Goal: Information Seeking & Learning: Learn about a topic

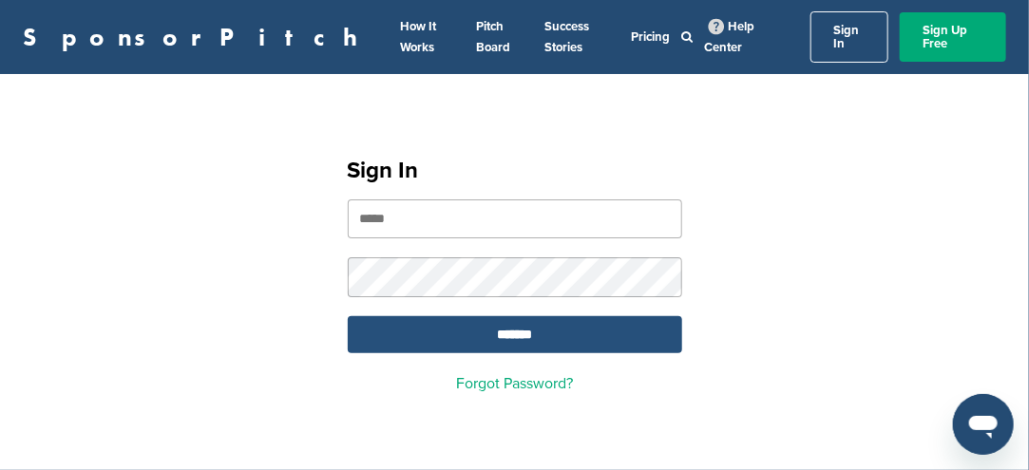
type input "**********"
click at [500, 337] on input "*******" at bounding box center [515, 334] width 334 height 37
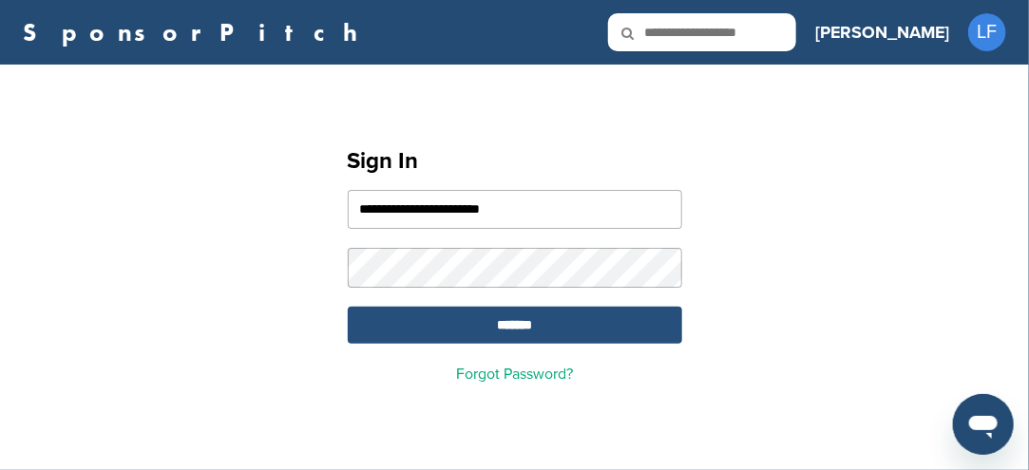
click at [526, 320] on input "*******" at bounding box center [515, 325] width 334 height 37
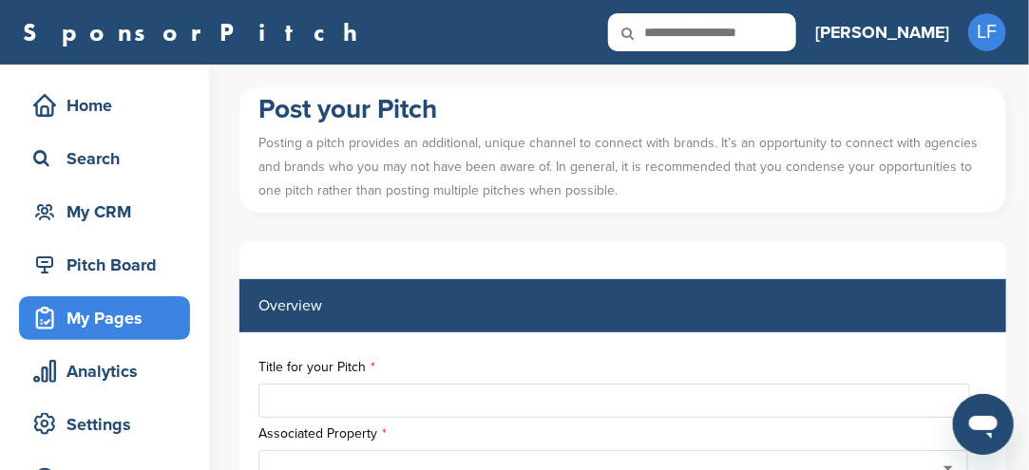
click at [780, 34] on input "text" at bounding box center [702, 32] width 188 height 38
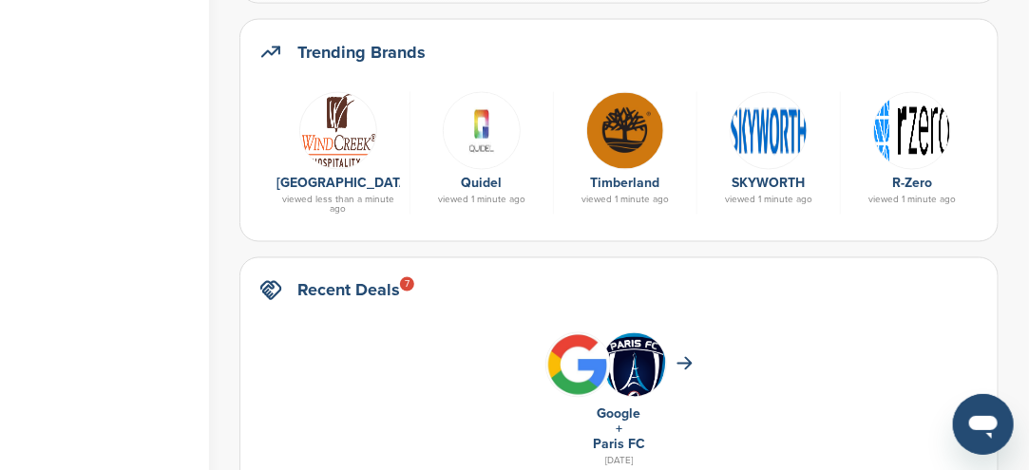
scroll to position [1045, 0]
click at [590, 137] on img at bounding box center [625, 131] width 78 height 78
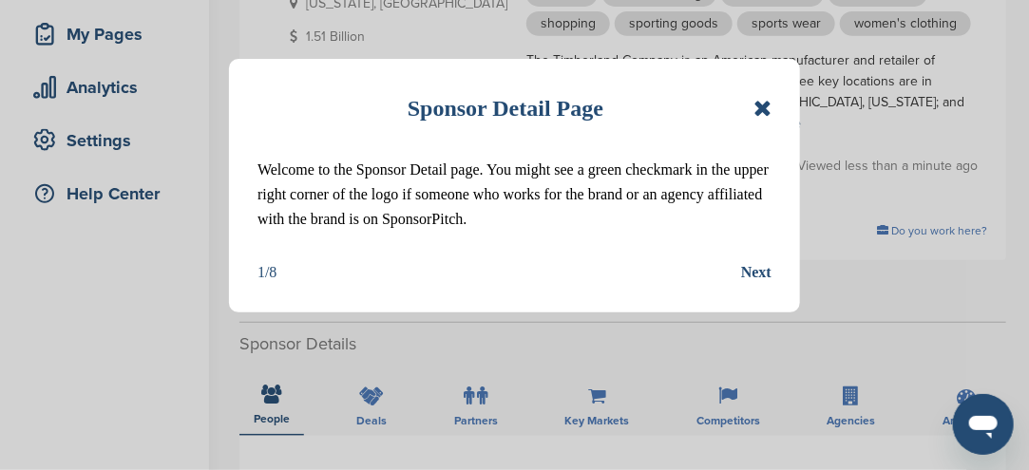
scroll to position [285, 0]
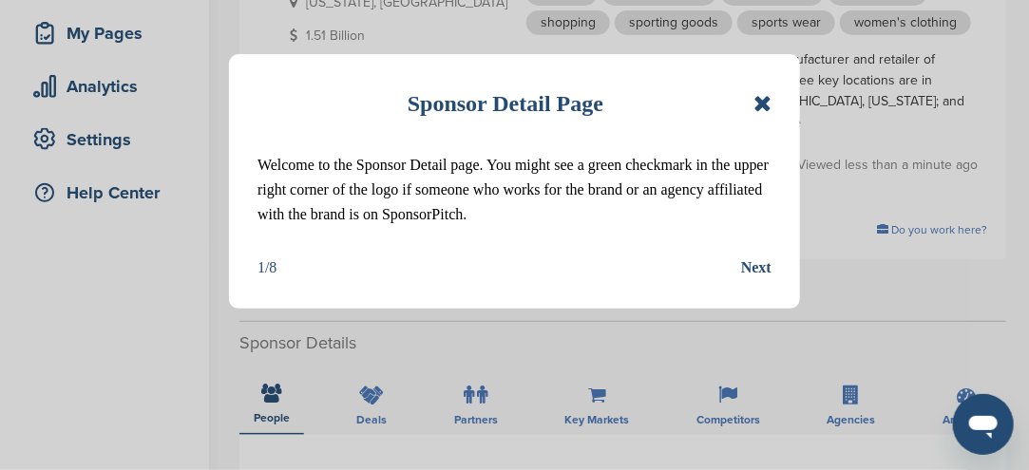
click at [761, 104] on icon at bounding box center [762, 103] width 18 height 23
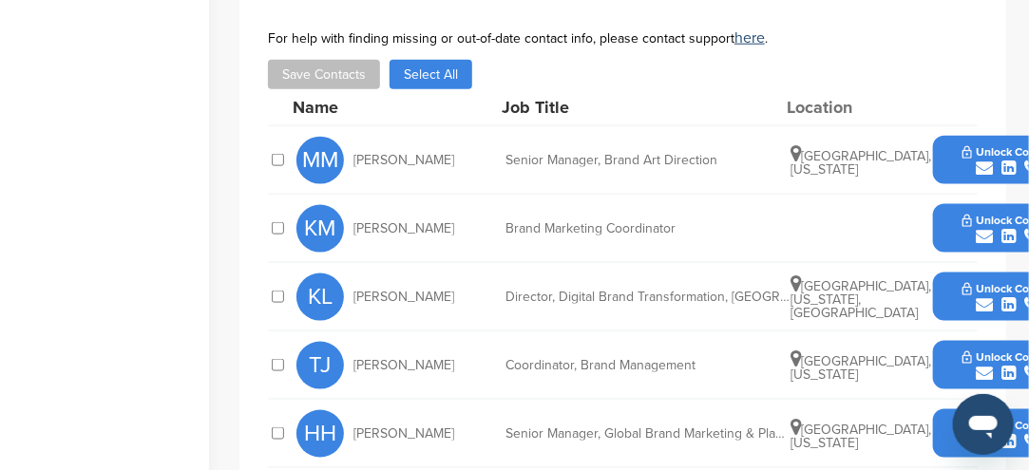
scroll to position [760, 0]
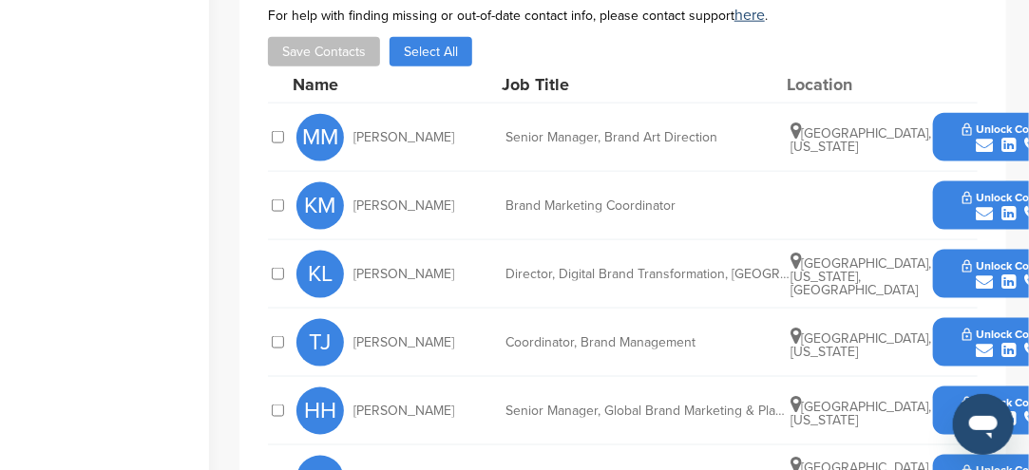
drag, startPoint x: 993, startPoint y: 258, endPoint x: 445, endPoint y: 169, distance: 555.2
click at [445, 182] on div "KM Kasey Marquis" at bounding box center [400, 205] width 209 height 47
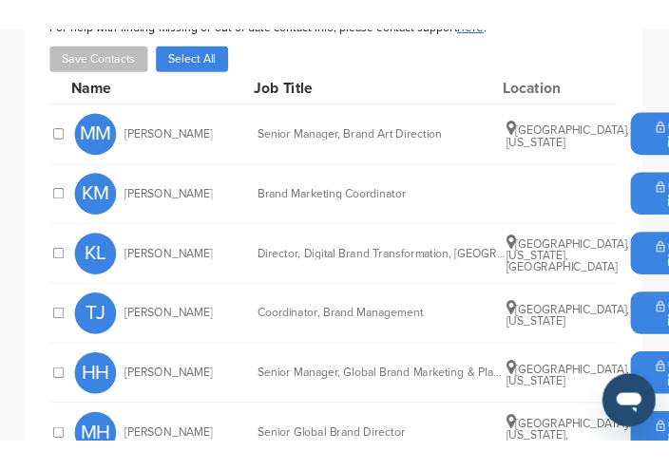
scroll to position [824, 0]
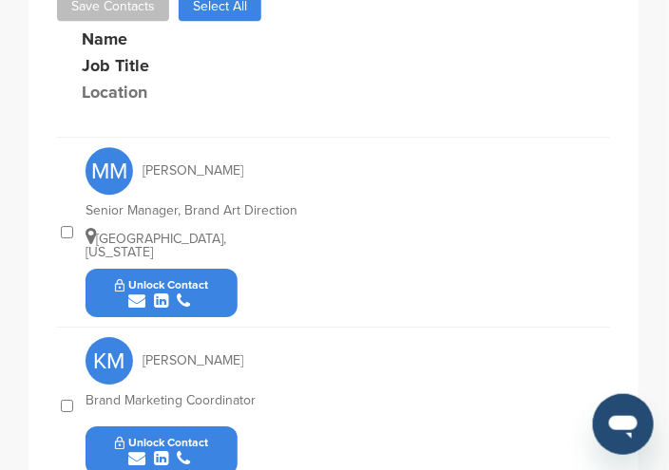
click at [137, 293] on icon "submit" at bounding box center [136, 301] width 17 height 17
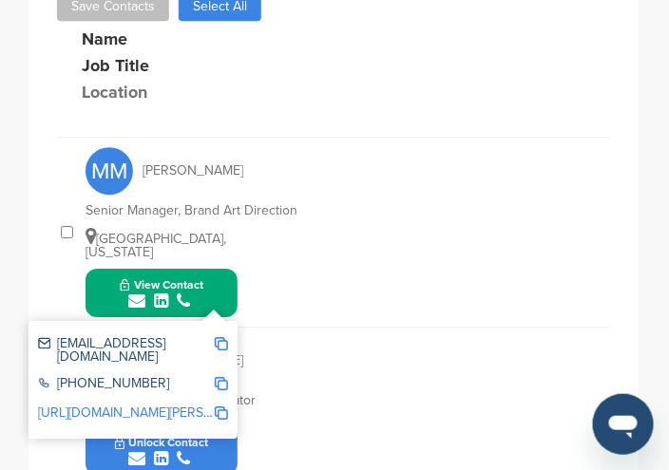
click at [222, 337] on img at bounding box center [221, 343] width 13 height 13
click at [142, 293] on icon "submit" at bounding box center [136, 301] width 17 height 17
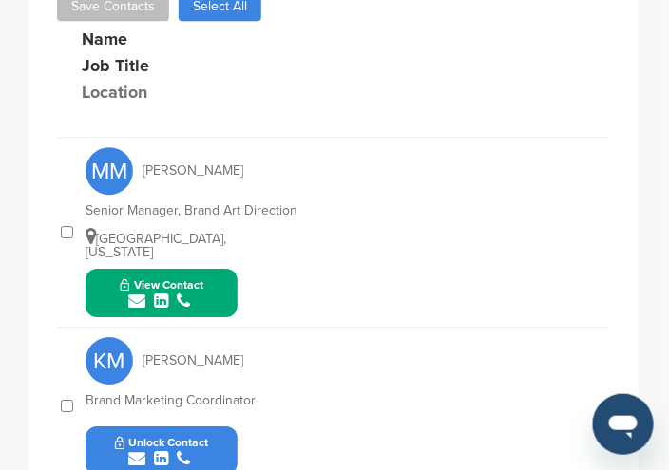
click at [135, 293] on icon "submit" at bounding box center [136, 301] width 17 height 17
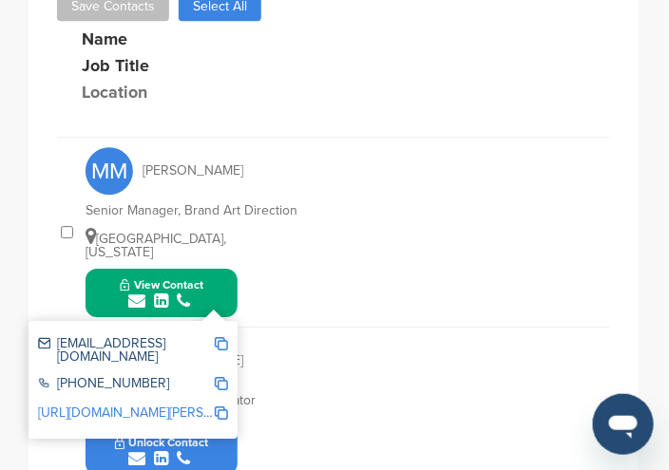
click at [222, 337] on img at bounding box center [221, 343] width 13 height 13
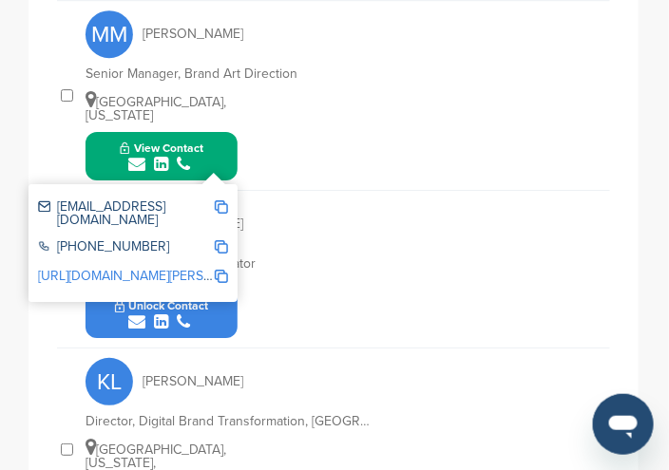
scroll to position [729, 0]
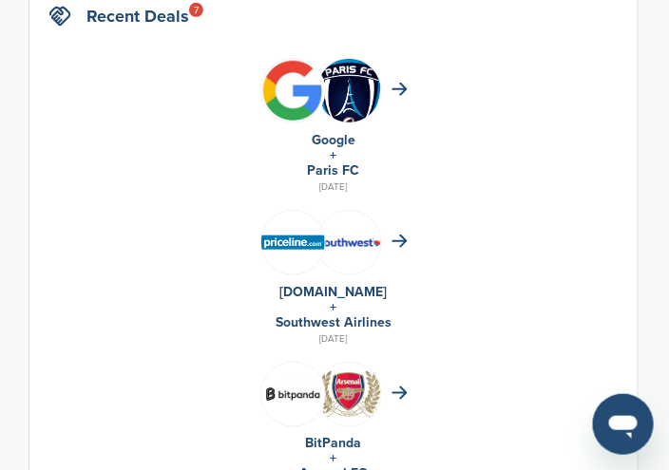
scroll to position [1045, 0]
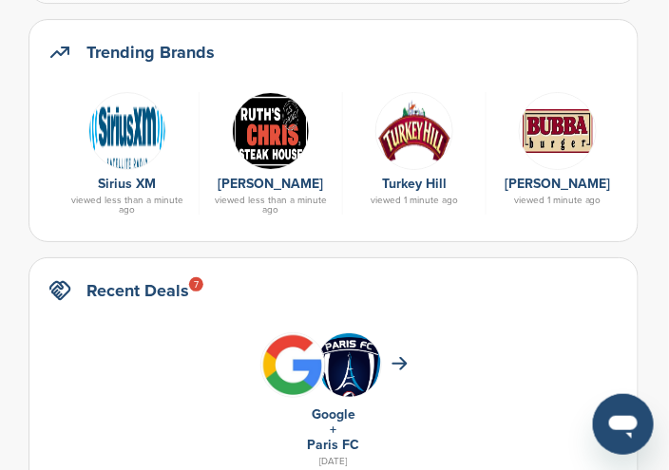
click at [555, 128] on img at bounding box center [558, 131] width 78 height 78
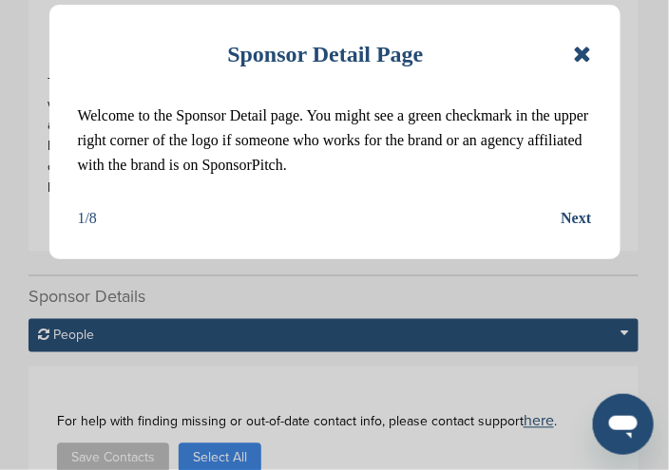
scroll to position [380, 0]
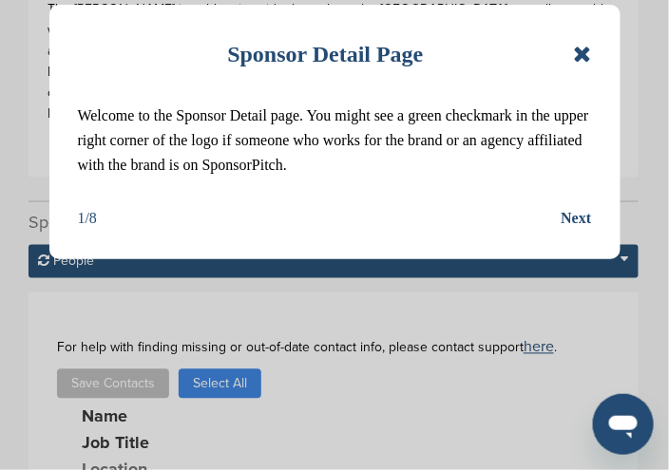
click at [579, 50] on icon at bounding box center [582, 54] width 18 height 23
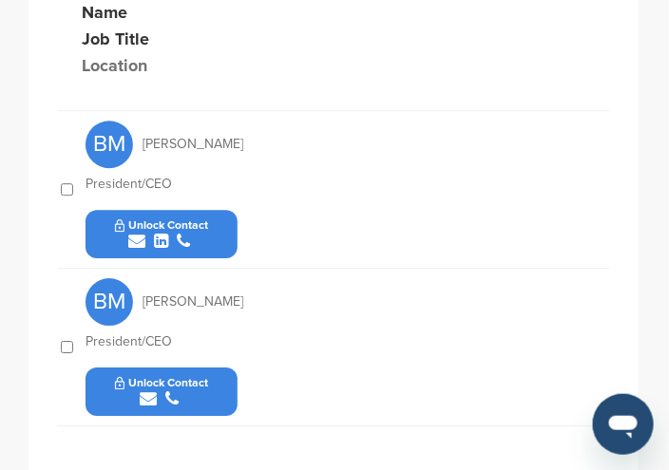
scroll to position [760, 0]
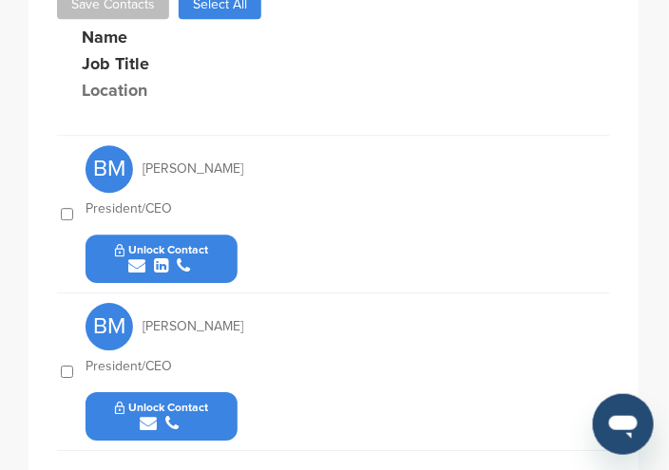
click at [136, 262] on icon "submit" at bounding box center [136, 265] width 17 height 17
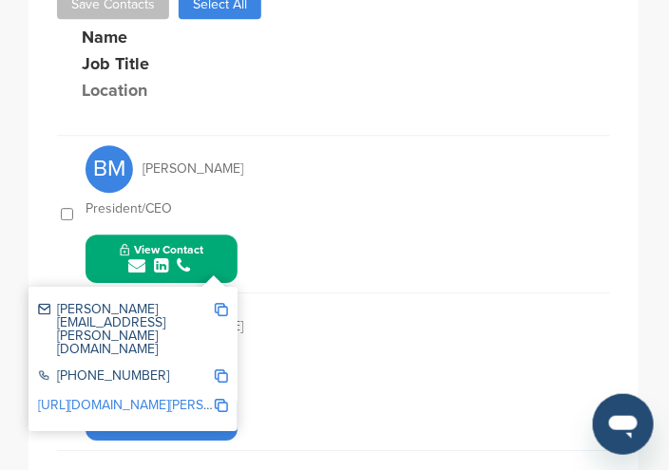
click at [222, 308] on img at bounding box center [221, 309] width 13 height 13
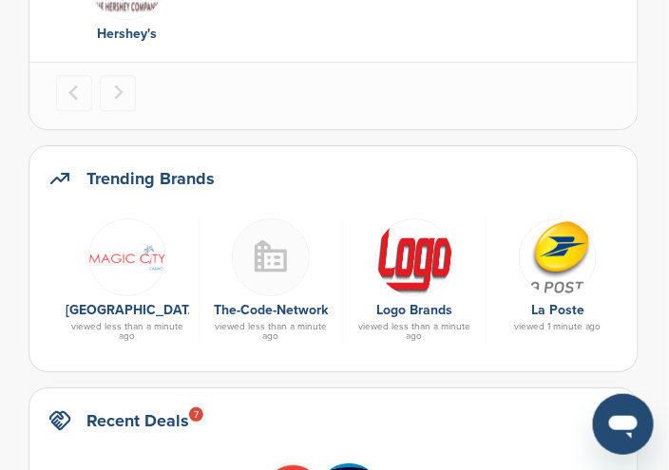
scroll to position [950, 0]
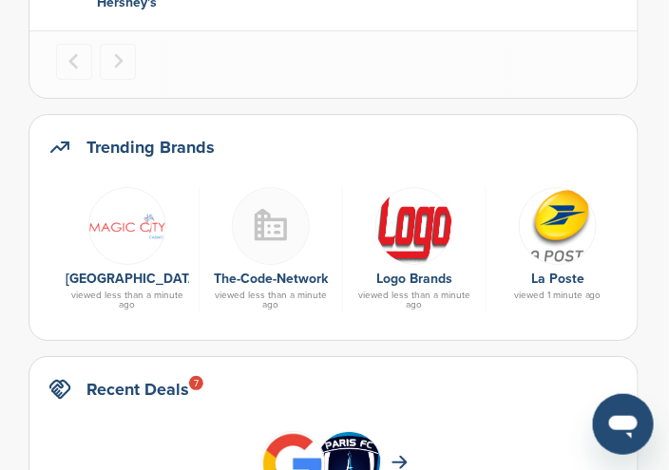
click at [400, 221] on img at bounding box center [414, 226] width 78 height 78
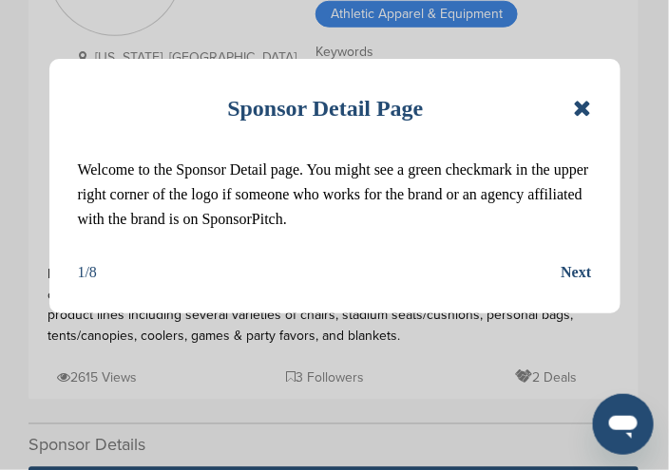
scroll to position [285, 0]
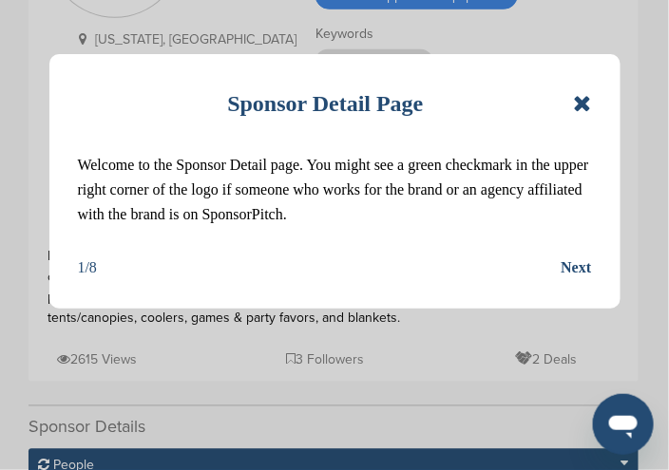
click at [591, 100] on div "Sponsor Detail Page Welcome to the Sponsor Detail page. You might see a green c…" at bounding box center [334, 181] width 571 height 255
click at [584, 104] on icon at bounding box center [582, 103] width 18 height 23
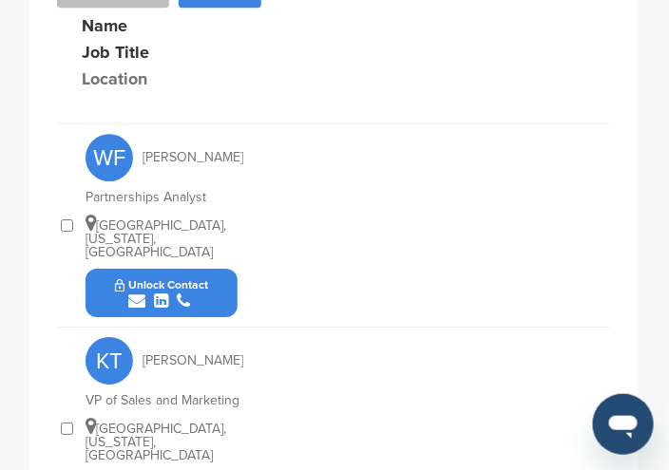
scroll to position [950, 0]
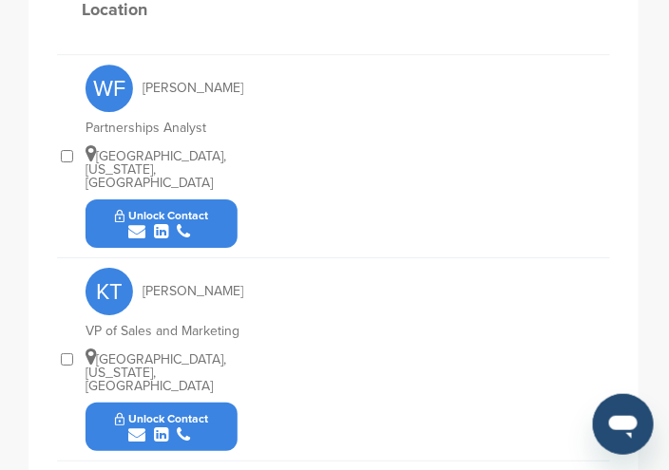
click at [140, 223] on icon "submit" at bounding box center [136, 231] width 17 height 17
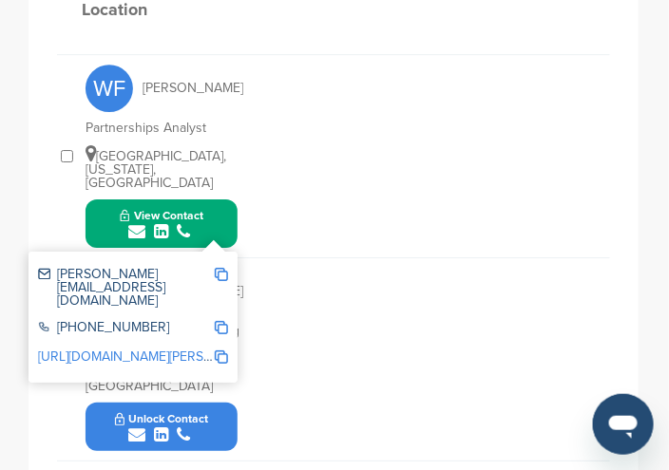
click at [220, 268] on img at bounding box center [221, 274] width 13 height 13
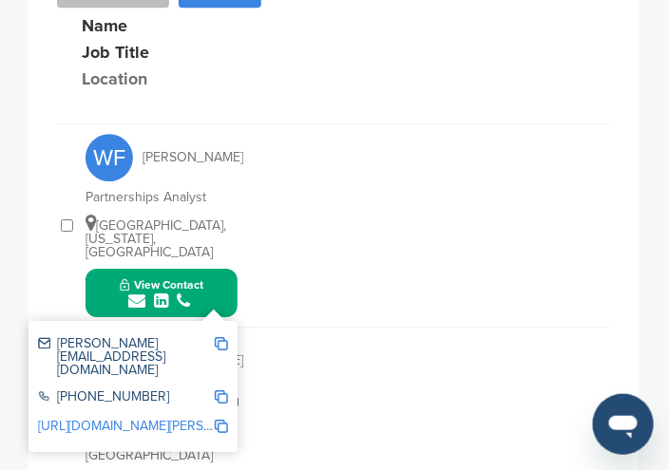
scroll to position [855, 0]
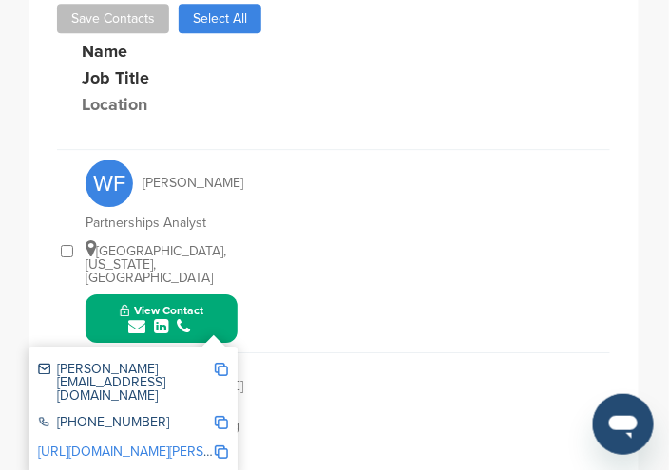
click at [287, 353] on div "KT [PERSON_NAME] VP of Sales and Marketing [GEOGRAPHIC_DATA], [US_STATE], [GEOG…" at bounding box center [347, 454] width 524 height 202
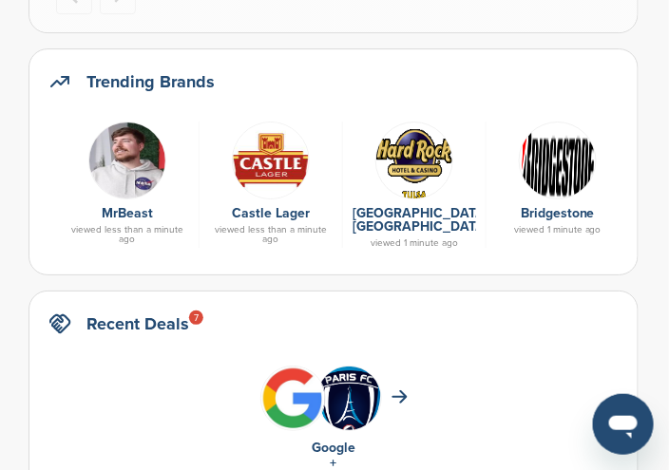
scroll to position [1042, 0]
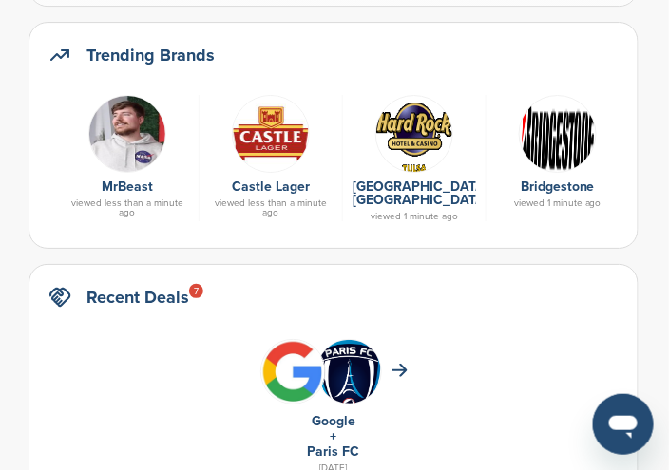
click at [411, 139] on img at bounding box center [414, 134] width 78 height 78
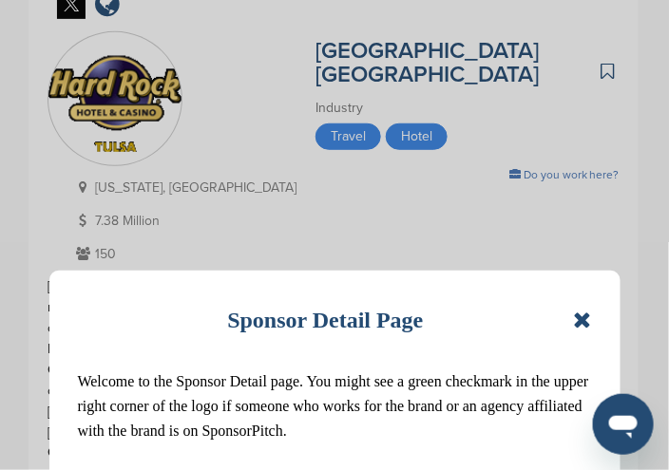
scroll to position [190, 0]
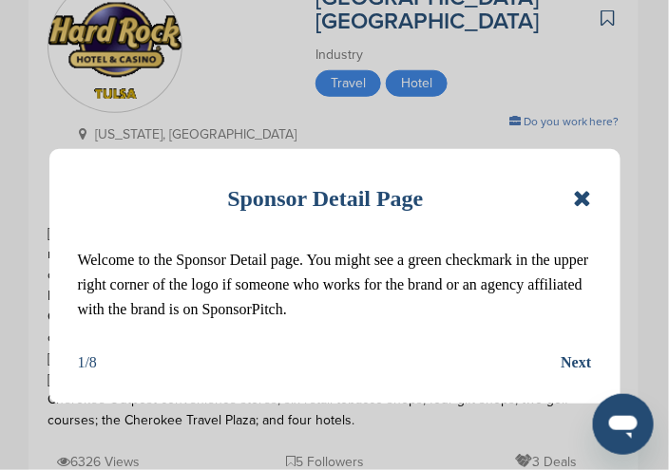
click at [583, 208] on icon at bounding box center [582, 198] width 18 height 23
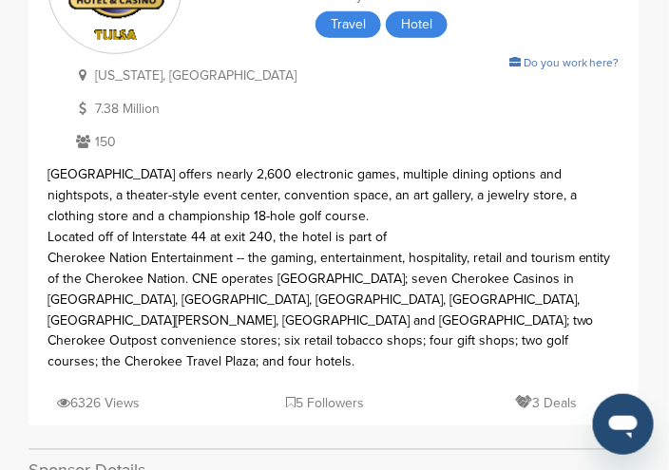
scroll to position [0, 0]
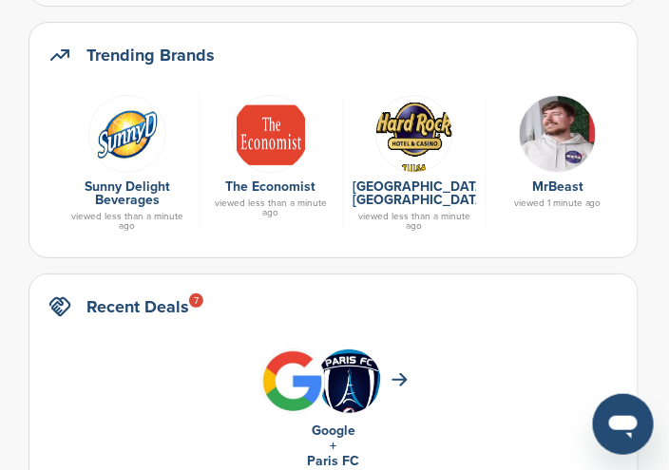
click at [278, 145] on img at bounding box center [271, 134] width 78 height 78
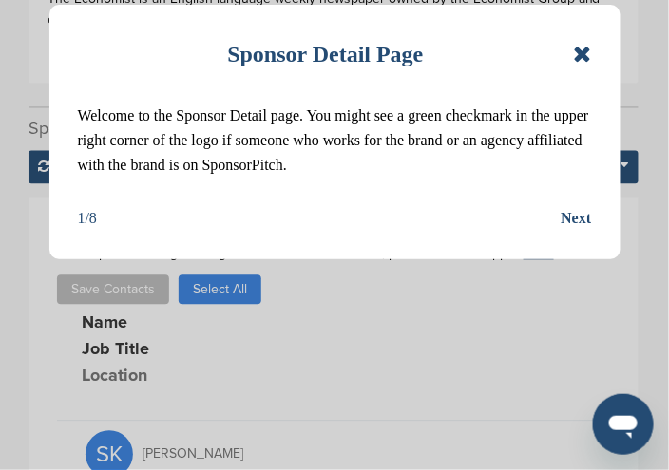
scroll to position [665, 0]
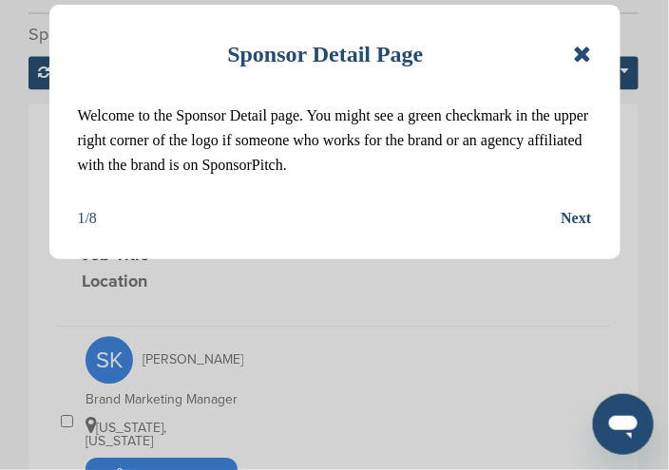
click at [578, 54] on icon at bounding box center [582, 54] width 18 height 23
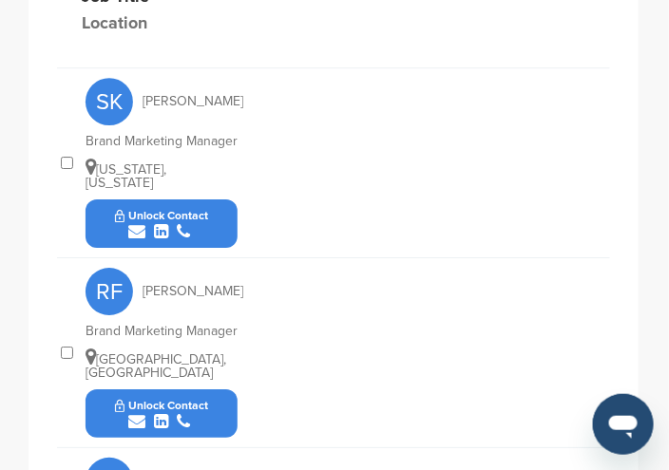
scroll to position [950, 0]
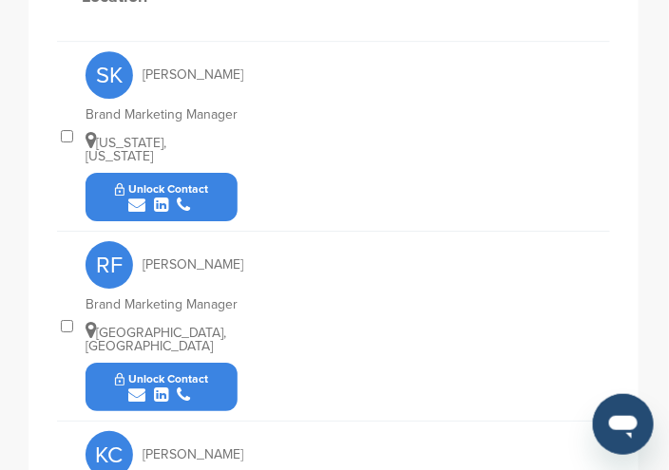
click at [134, 387] on icon "submit" at bounding box center [136, 395] width 17 height 17
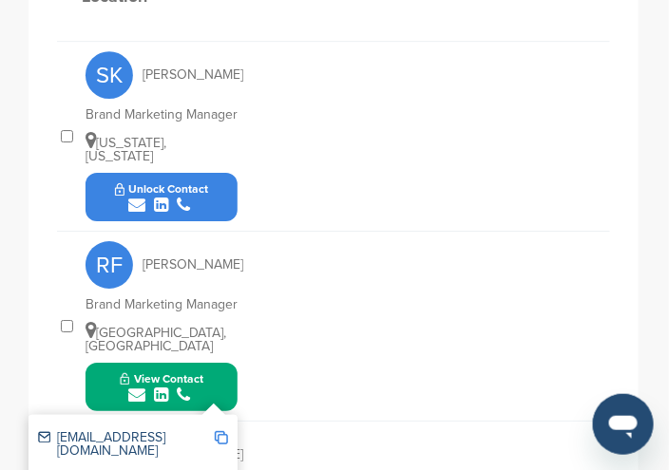
click at [222, 431] on img at bounding box center [221, 437] width 13 height 13
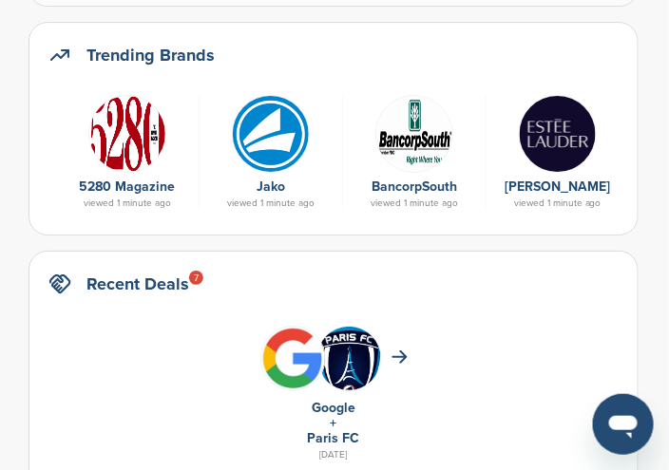
click at [272, 144] on img at bounding box center [271, 134] width 78 height 78
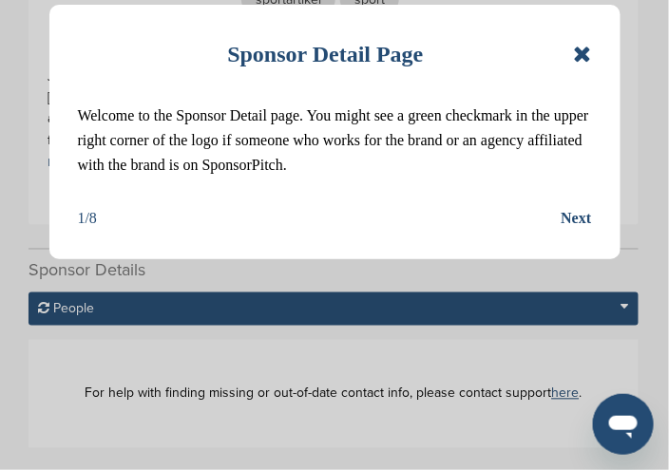
scroll to position [380, 0]
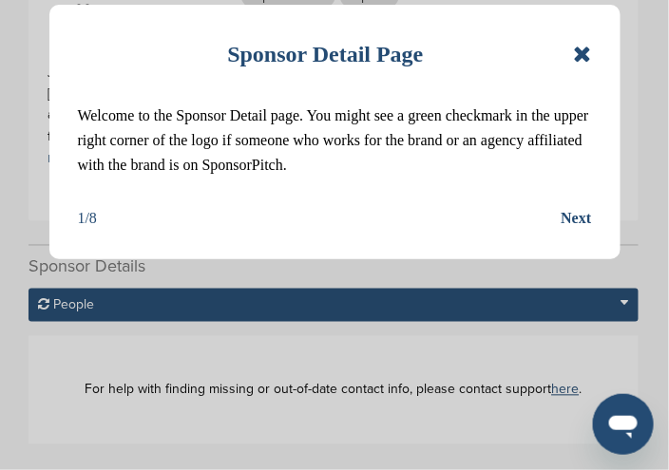
click at [579, 47] on icon at bounding box center [582, 54] width 18 height 23
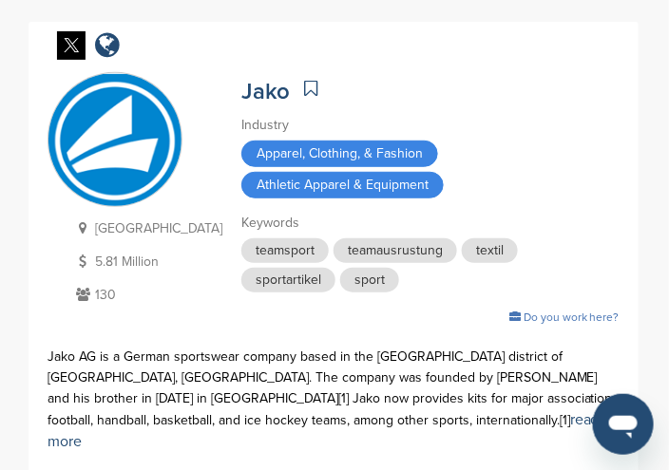
scroll to position [95, 0]
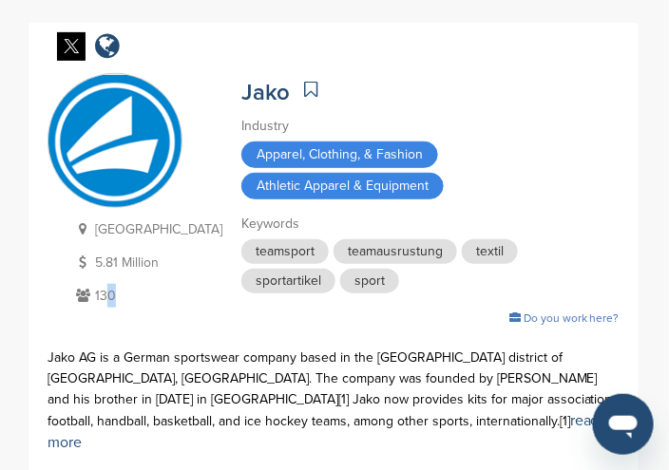
click at [106, 296] on p "130" at bounding box center [146, 296] width 151 height 24
click at [84, 296] on icon at bounding box center [83, 295] width 24 height 13
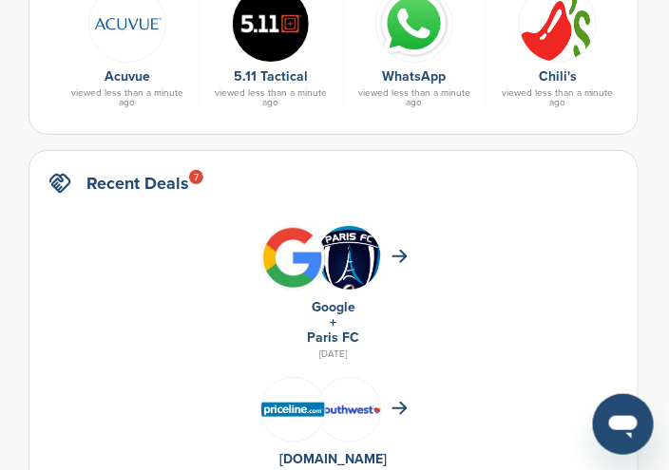
scroll to position [1042, 0]
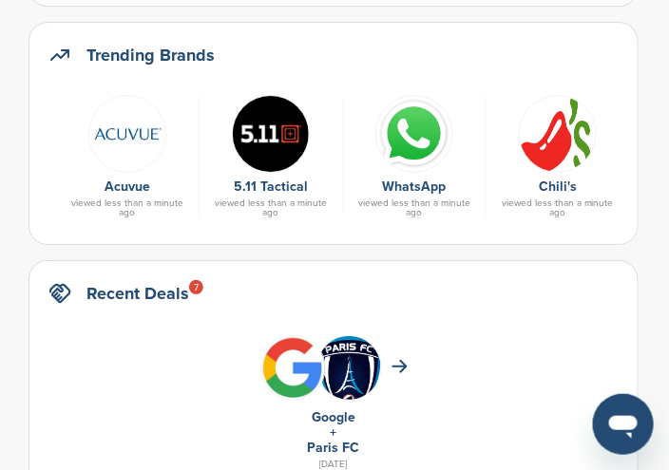
click at [562, 146] on img at bounding box center [558, 134] width 78 height 78
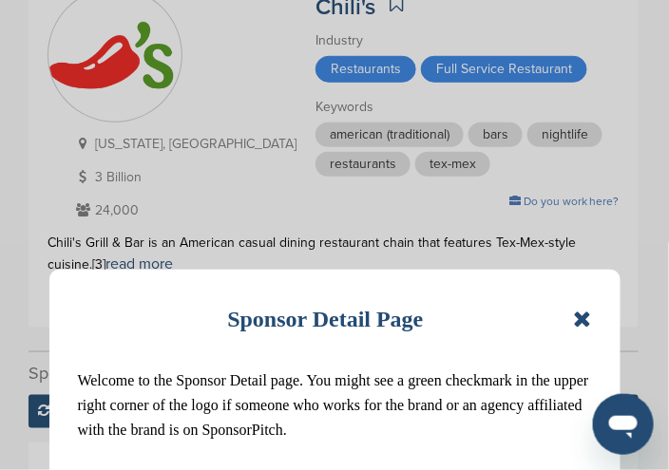
scroll to position [190, 0]
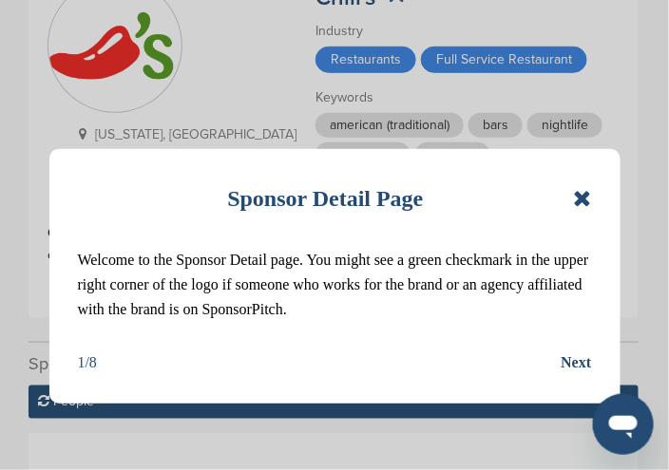
click at [579, 202] on icon at bounding box center [582, 198] width 18 height 23
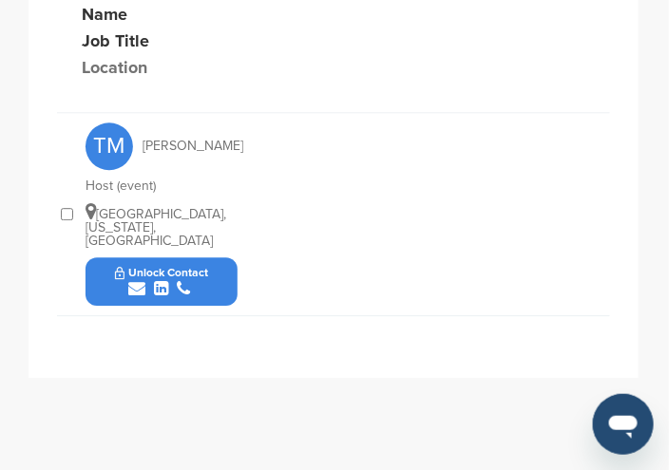
scroll to position [760, 0]
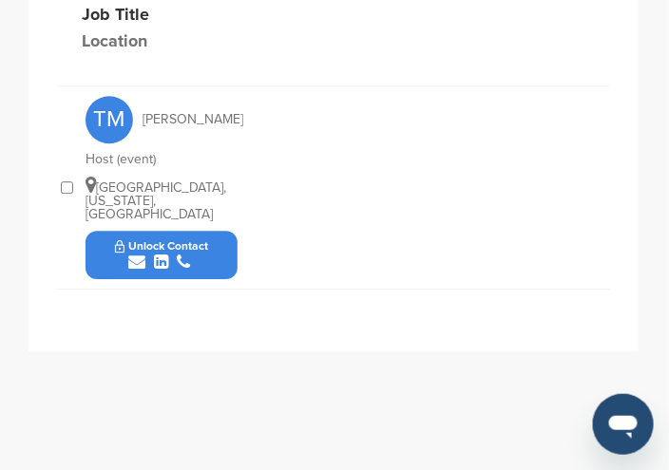
click at [134, 254] on icon "submit" at bounding box center [136, 262] width 17 height 17
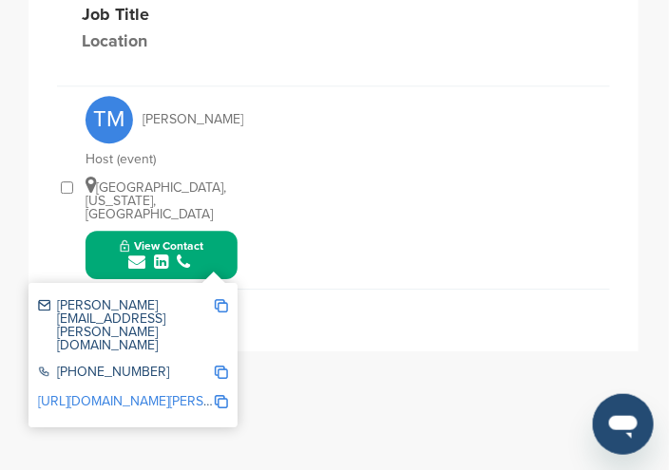
click at [220, 299] on img at bounding box center [221, 305] width 13 height 13
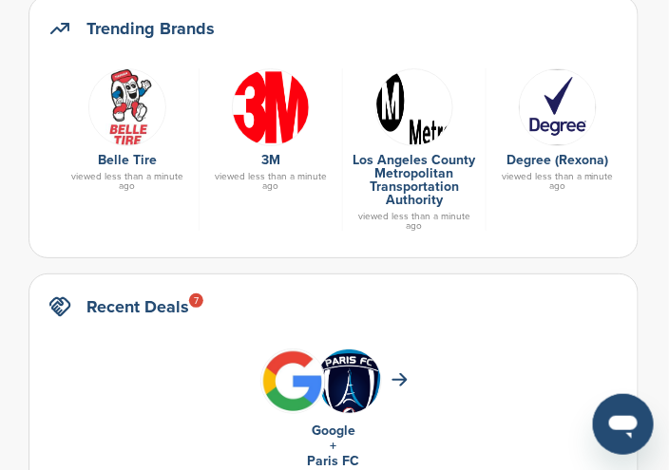
scroll to position [1042, 0]
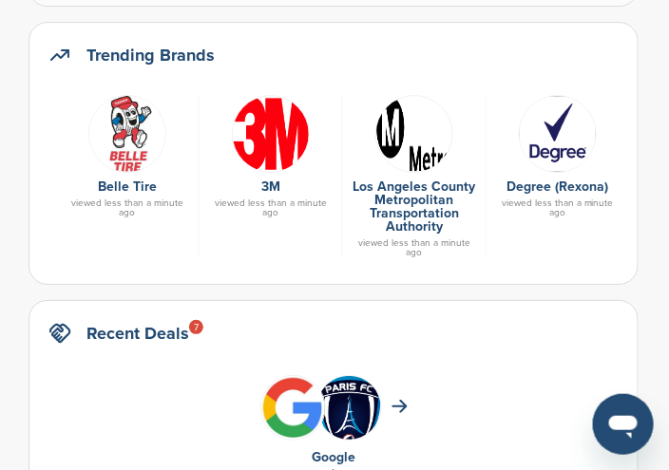
click at [416, 164] on img at bounding box center [414, 134] width 78 height 78
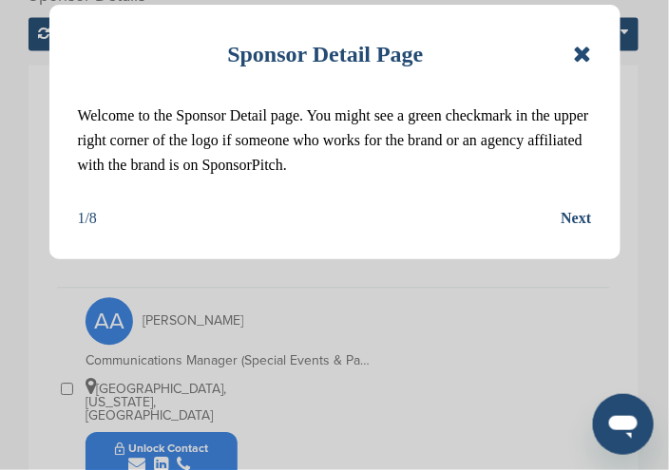
scroll to position [665, 0]
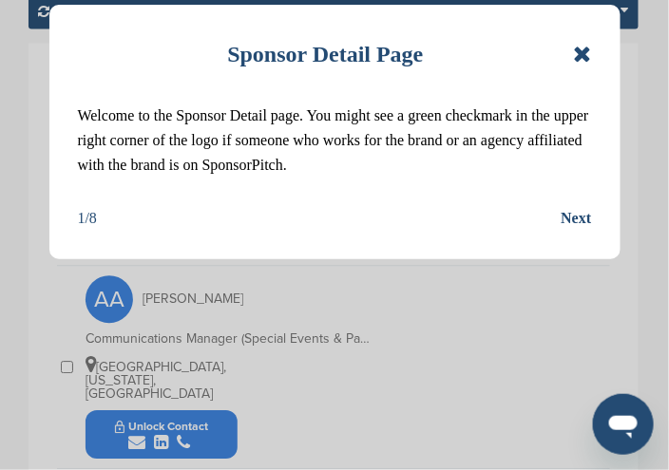
click at [583, 54] on icon at bounding box center [582, 54] width 18 height 23
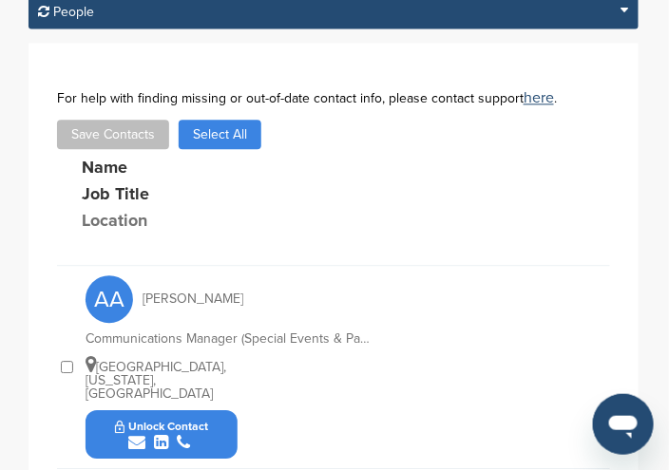
scroll to position [760, 0]
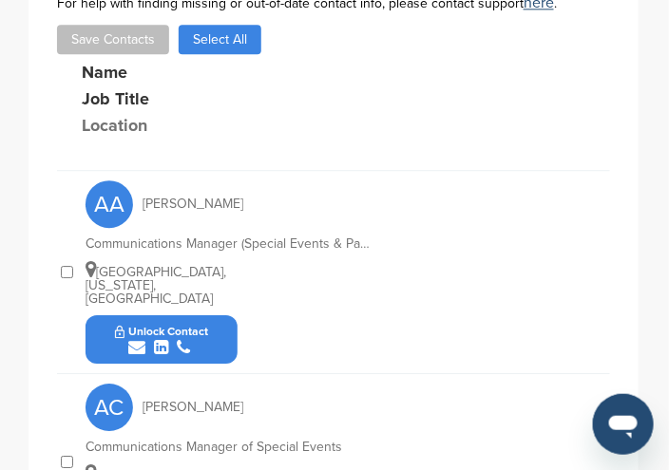
click at [141, 339] on icon "submit" at bounding box center [136, 347] width 17 height 17
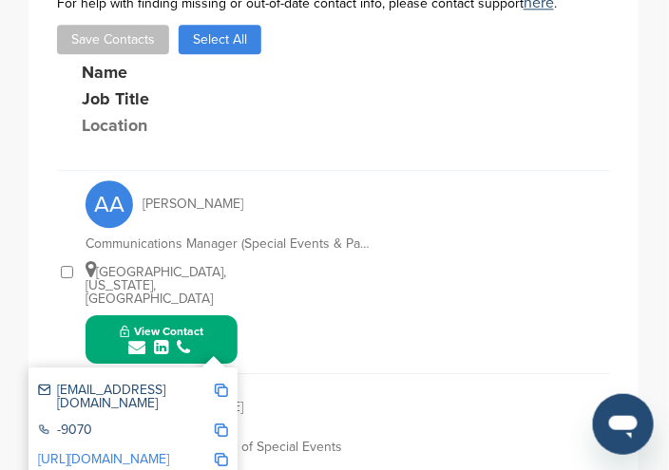
click at [220, 384] on img at bounding box center [221, 390] width 13 height 13
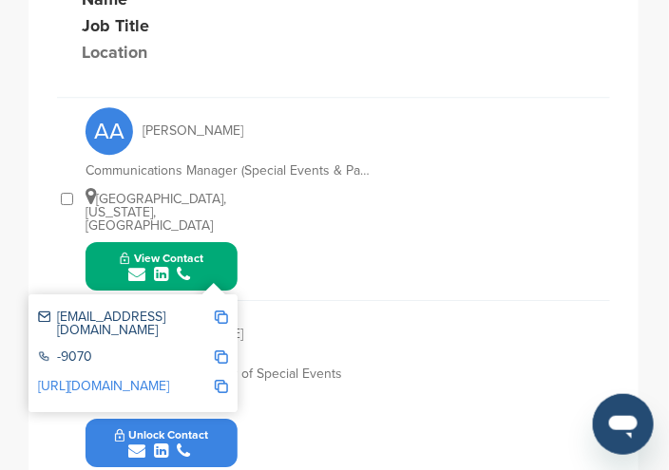
scroll to position [950, 0]
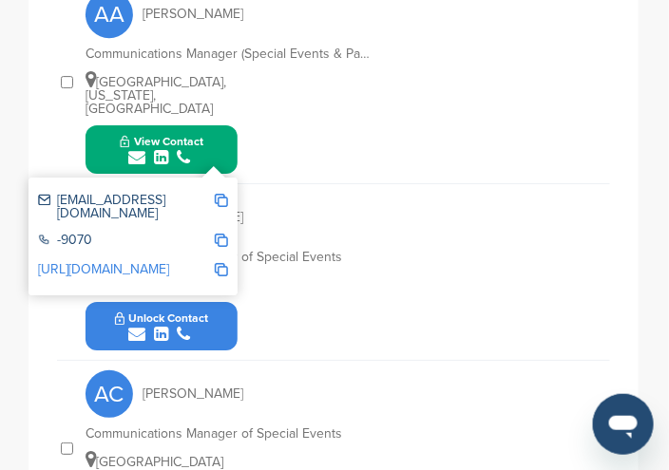
click at [134, 326] on icon "submit" at bounding box center [136, 334] width 17 height 17
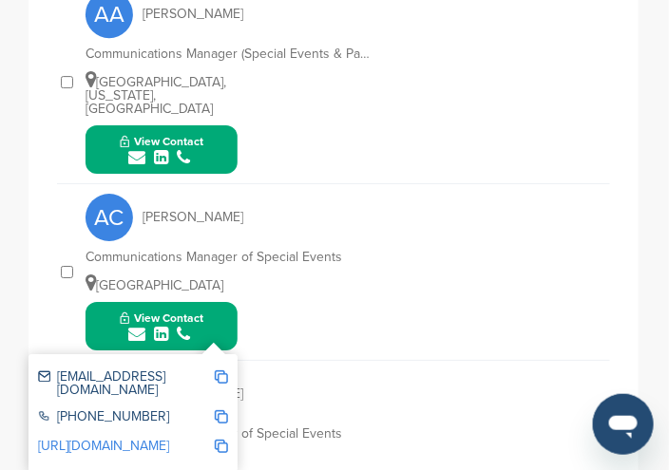
click at [219, 370] on img at bounding box center [221, 376] width 13 height 13
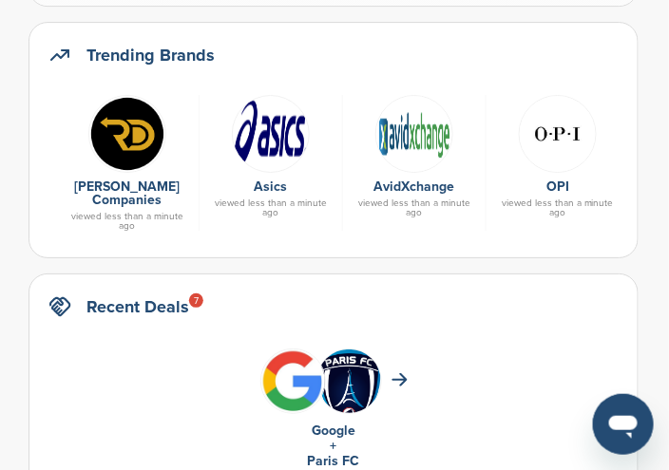
click at [401, 135] on img at bounding box center [414, 134] width 78 height 78
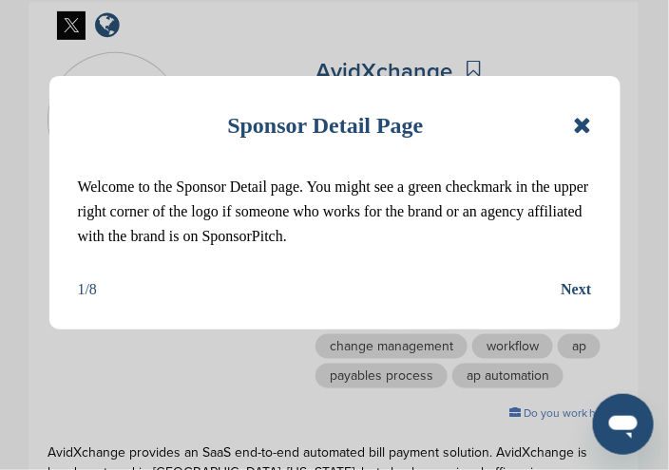
scroll to position [285, 0]
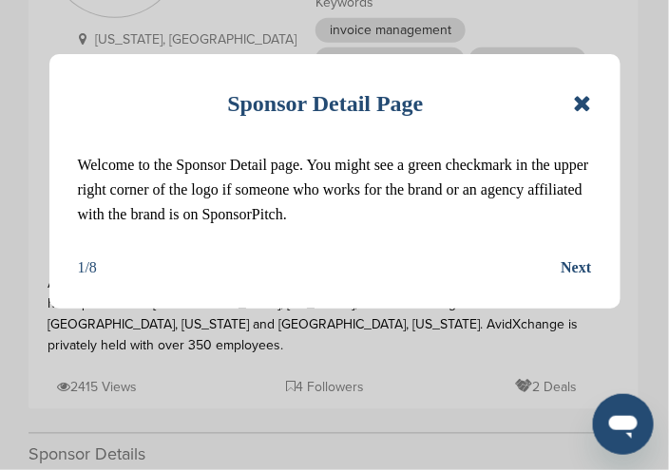
click at [578, 102] on icon at bounding box center [582, 103] width 18 height 23
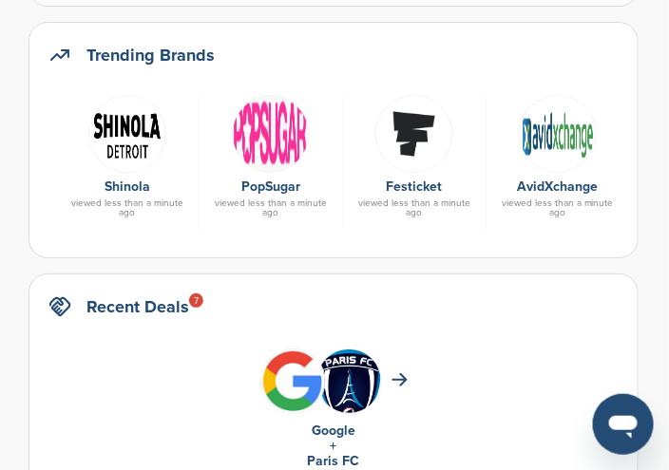
click at [127, 145] on img at bounding box center [127, 134] width 78 height 78
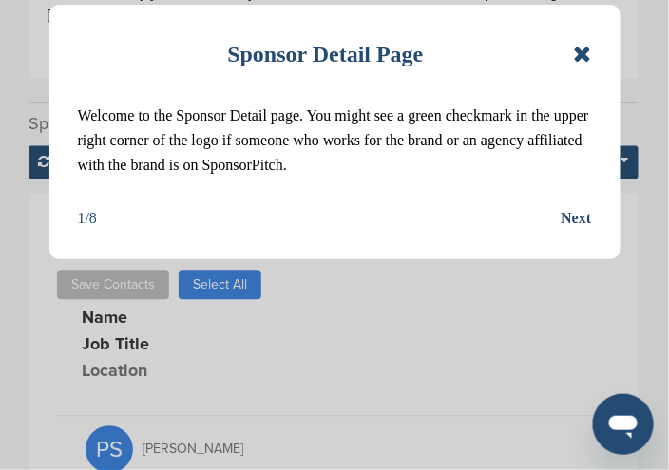
scroll to position [665, 0]
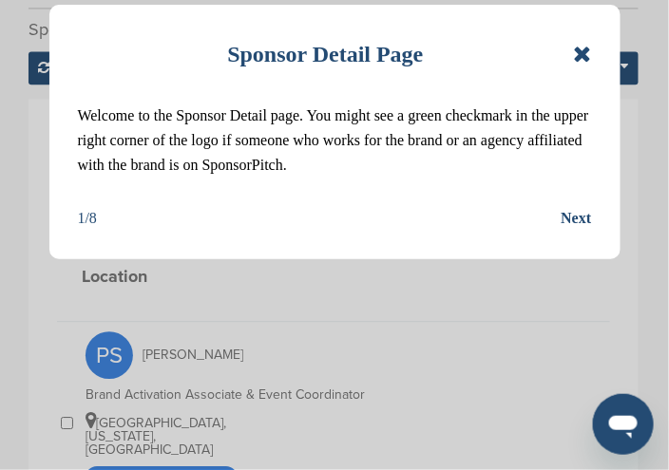
click at [568, 56] on div "Sponsor Detail Page" at bounding box center [335, 54] width 514 height 42
click at [574, 50] on icon at bounding box center [582, 54] width 18 height 23
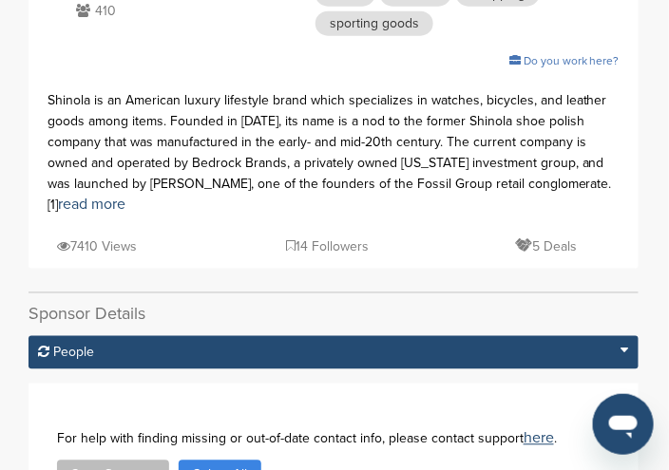
scroll to position [95, 0]
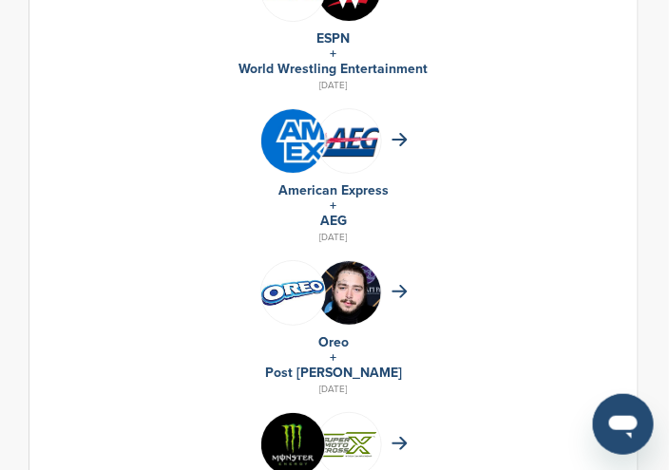
scroll to position [2277, 0]
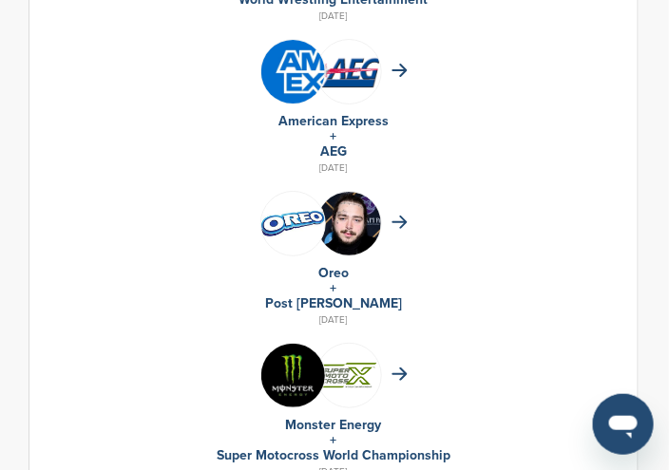
click at [345, 193] on img at bounding box center [349, 239] width 64 height 95
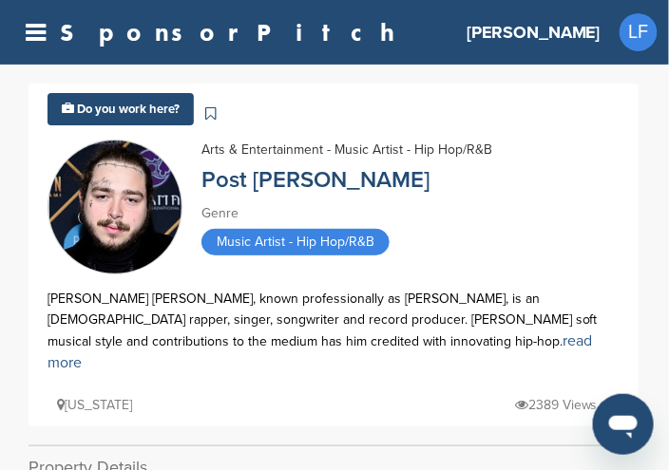
click at [305, 338] on link "read more" at bounding box center [319, 351] width 544 height 41
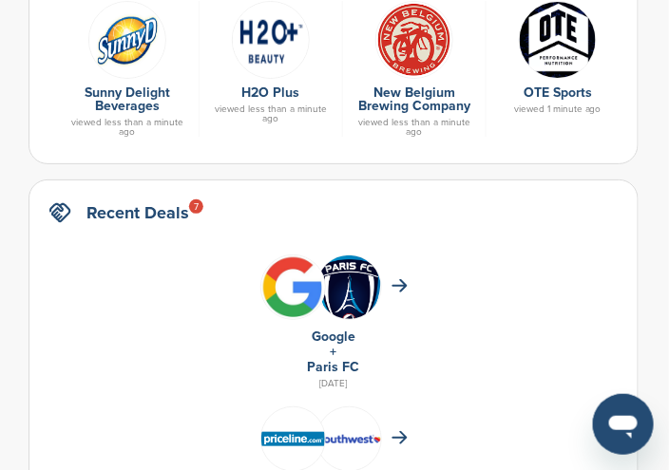
scroll to position [1042, 0]
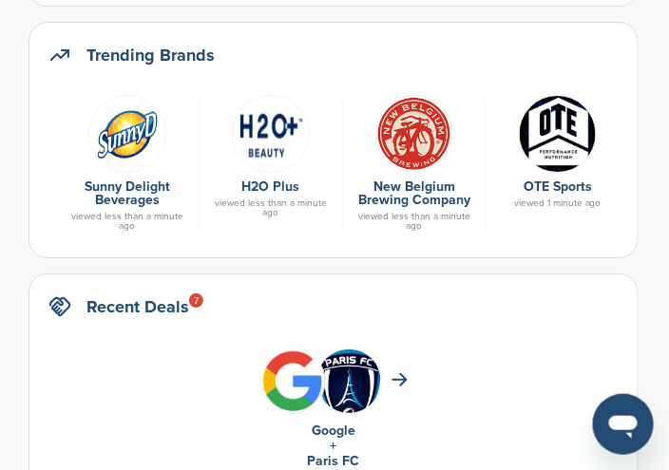
click at [541, 149] on img at bounding box center [558, 134] width 78 height 78
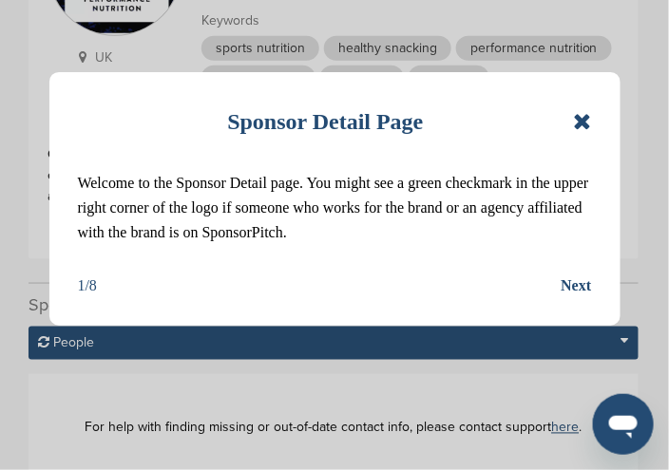
scroll to position [285, 0]
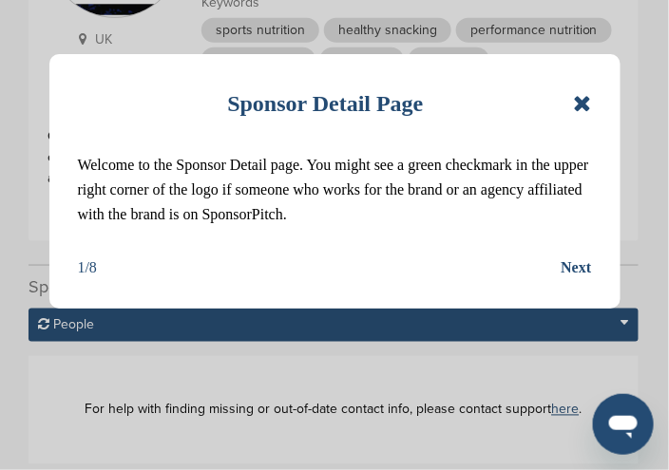
click at [589, 104] on icon at bounding box center [582, 103] width 18 height 23
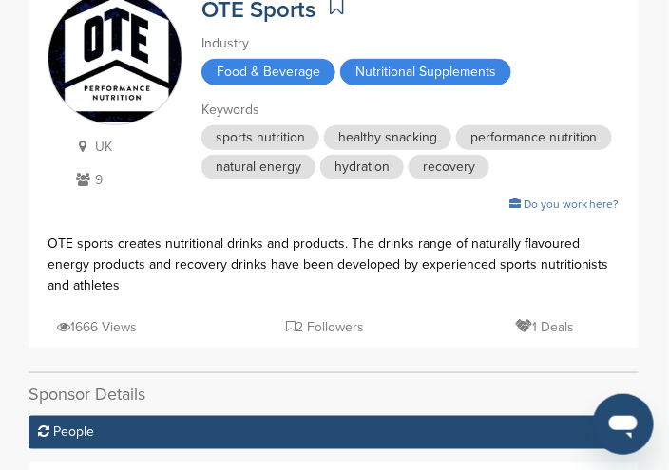
scroll to position [95, 0]
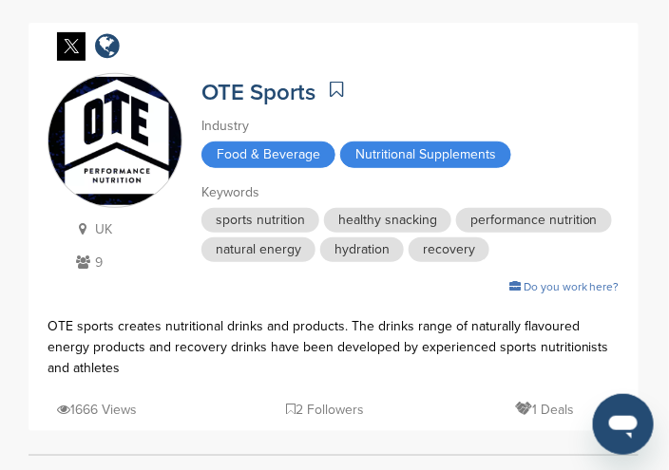
click at [88, 262] on icon at bounding box center [83, 261] width 24 height 13
click at [92, 257] on icon at bounding box center [83, 261] width 24 height 13
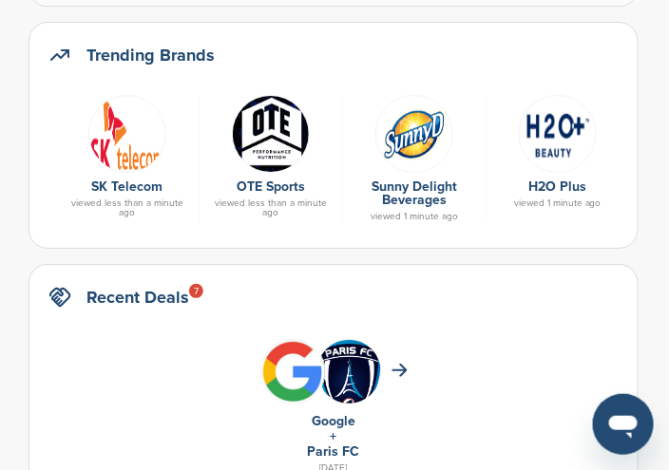
click at [418, 146] on img at bounding box center [414, 134] width 78 height 78
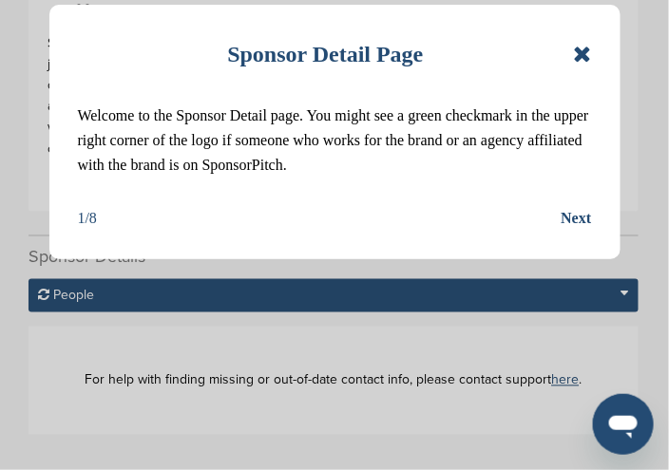
scroll to position [285, 0]
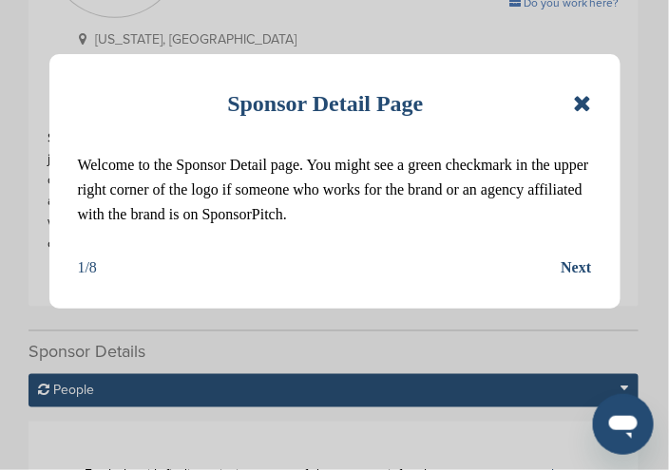
click at [574, 106] on icon at bounding box center [582, 103] width 18 height 23
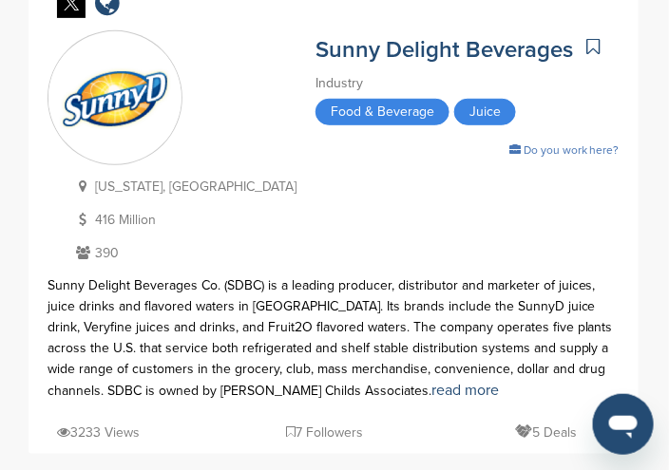
scroll to position [0, 0]
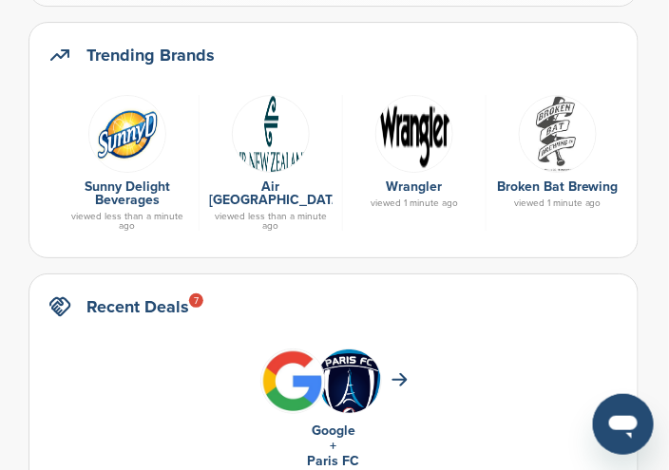
click at [414, 167] on img at bounding box center [414, 134] width 78 height 78
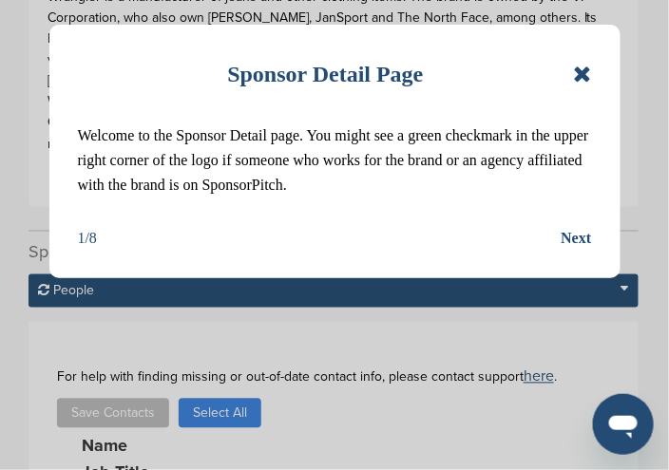
scroll to position [475, 0]
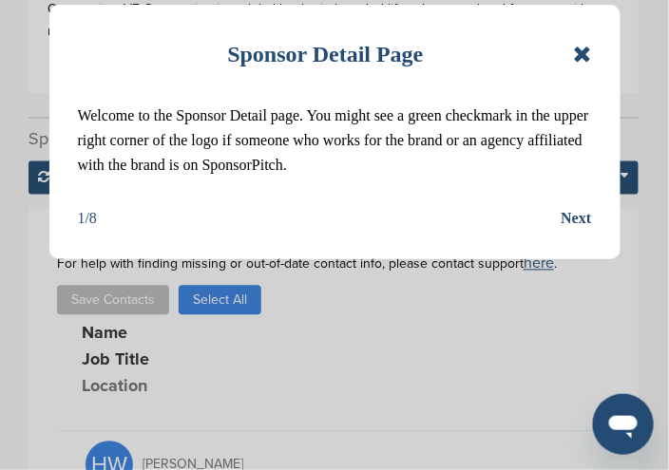
click at [582, 53] on icon at bounding box center [582, 54] width 18 height 23
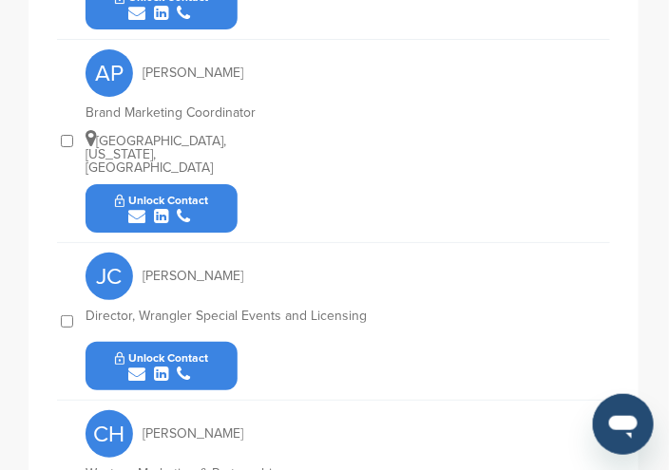
scroll to position [1045, 0]
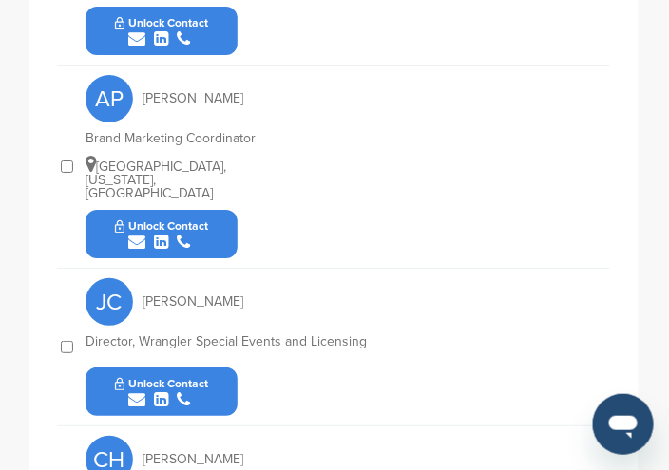
click at [141, 391] on icon "submit" at bounding box center [136, 399] width 17 height 17
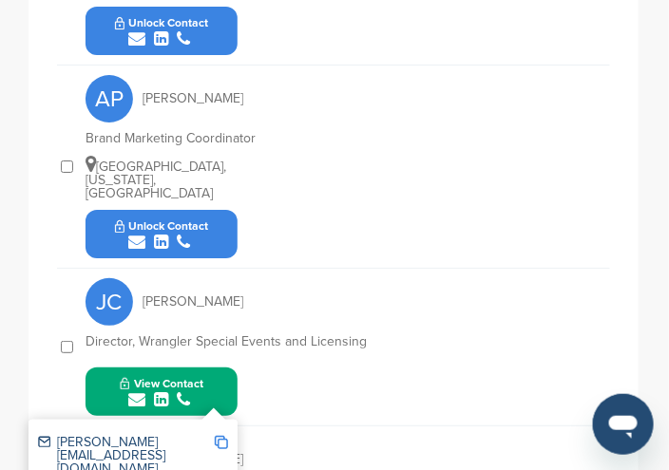
click at [223, 436] on img at bounding box center [221, 442] width 13 height 13
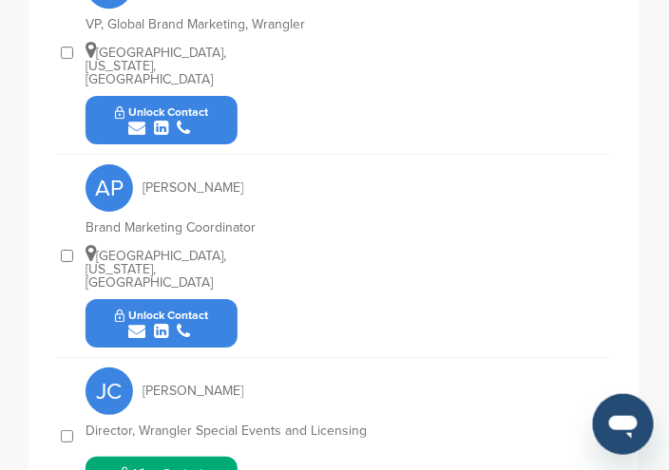
scroll to position [855, 0]
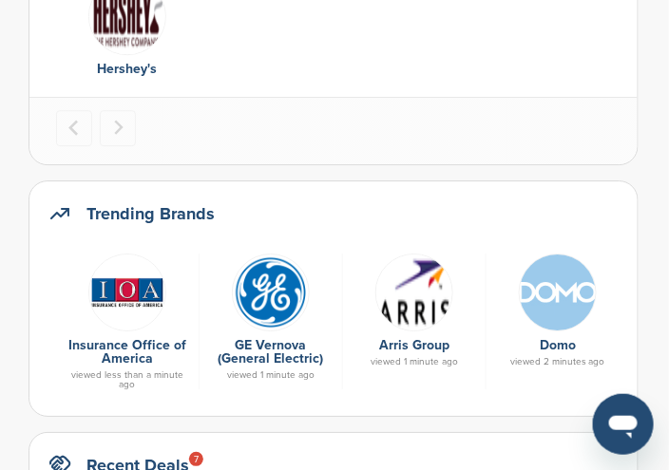
scroll to position [757, 0]
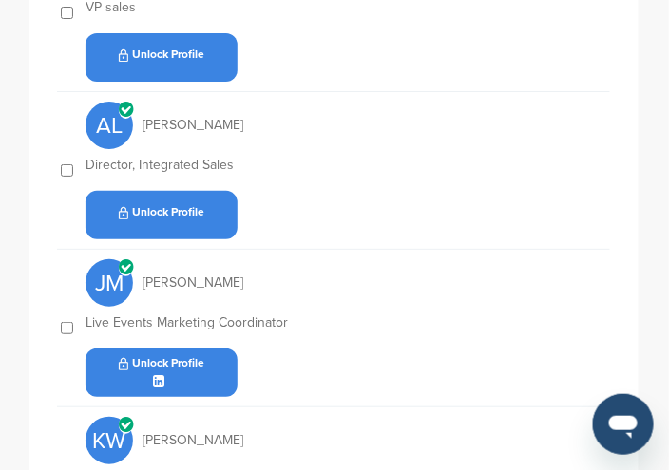
scroll to position [1140, 0]
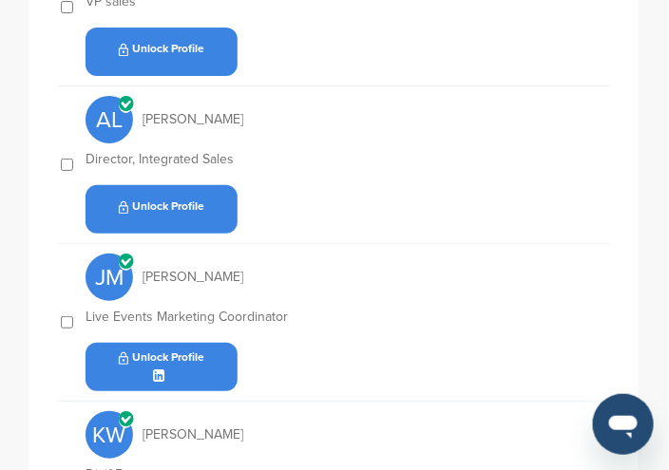
click at [171, 351] on span "Unlock Profile" at bounding box center [162, 357] width 86 height 13
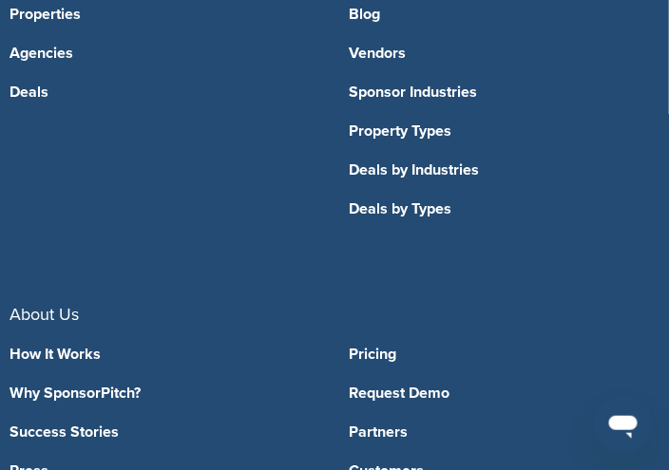
scroll to position [2279, 0]
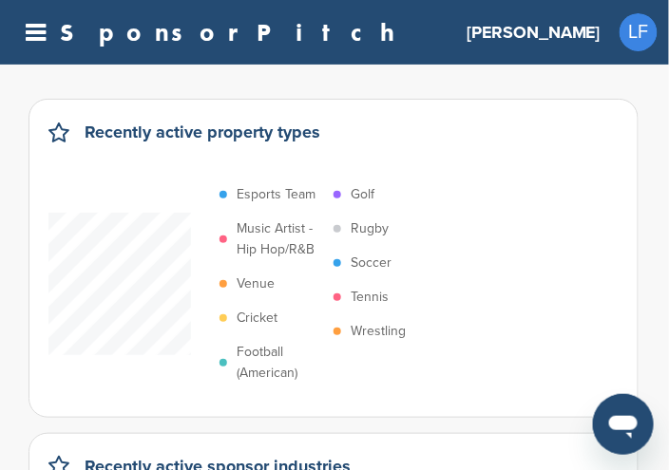
click at [362, 255] on p "Soccer" at bounding box center [370, 263] width 41 height 21
click at [644, 35] on span "LF" at bounding box center [638, 32] width 38 height 38
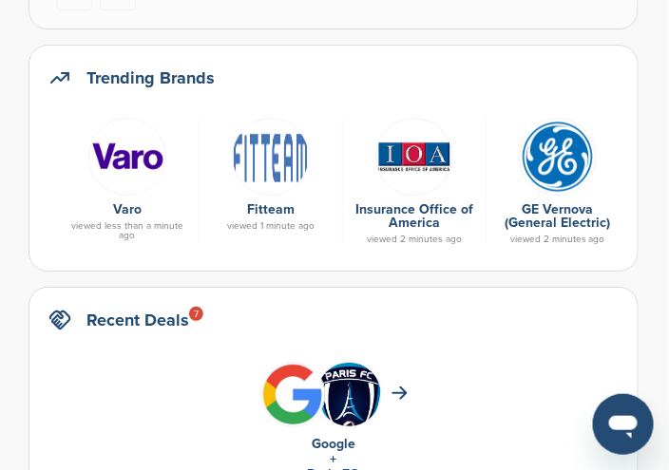
scroll to position [1045, 0]
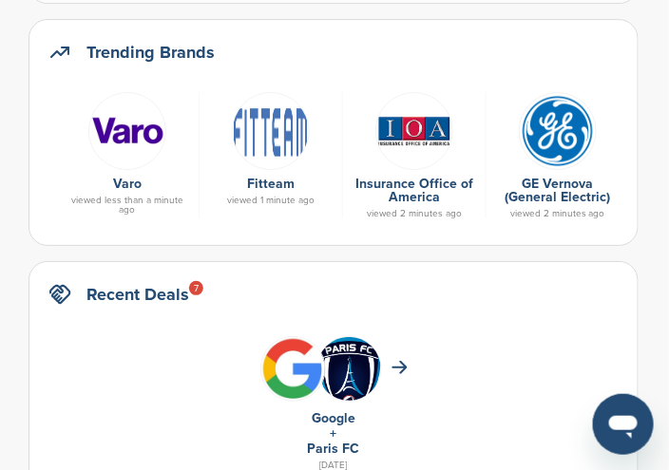
click at [195, 288] on div "7" at bounding box center [196, 288] width 14 height 14
click at [195, 285] on div "7" at bounding box center [196, 288] width 14 height 14
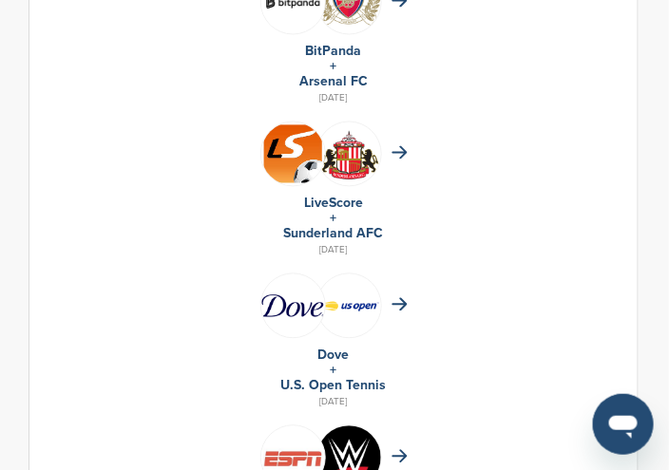
scroll to position [1710, 0]
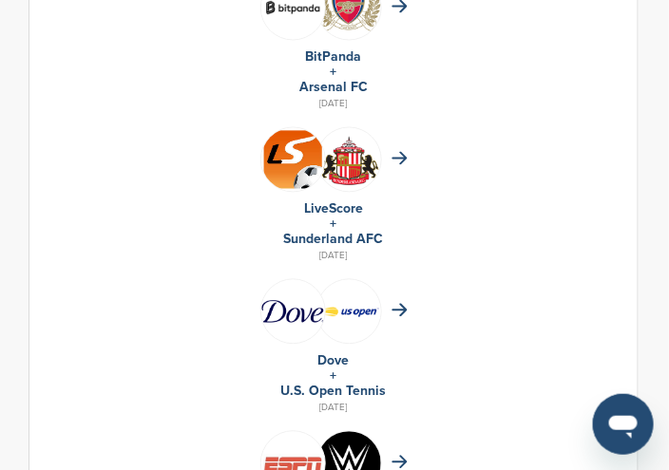
click at [304, 157] on img at bounding box center [293, 160] width 64 height 64
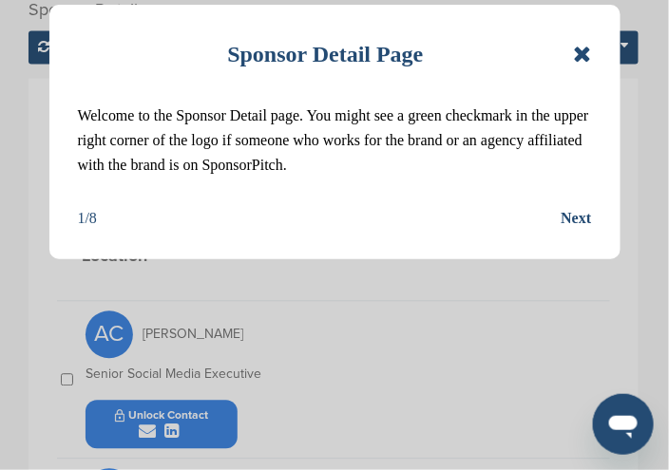
scroll to position [570, 0]
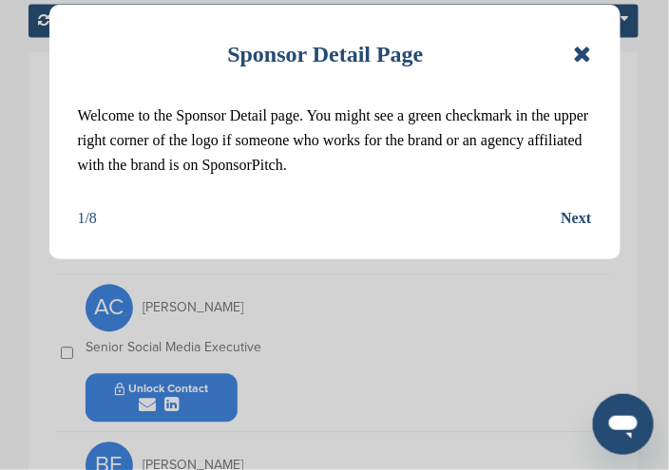
click at [583, 58] on icon at bounding box center [582, 54] width 18 height 23
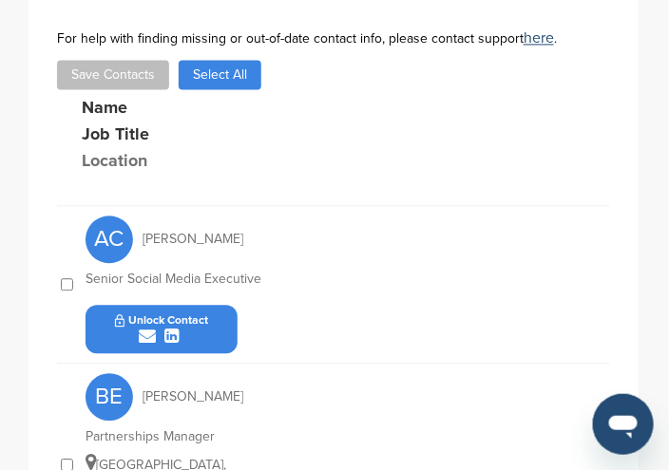
scroll to position [665, 0]
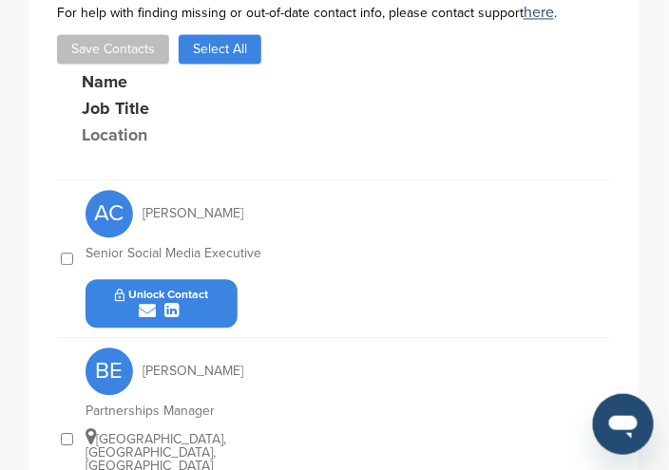
click at [149, 309] on icon "submit" at bounding box center [148, 310] width 17 height 17
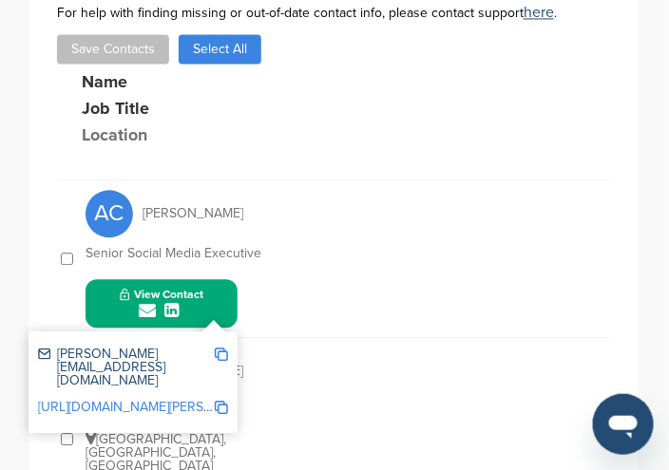
click at [220, 353] on img at bounding box center [221, 354] width 13 height 13
click at [225, 354] on img at bounding box center [221, 354] width 13 height 13
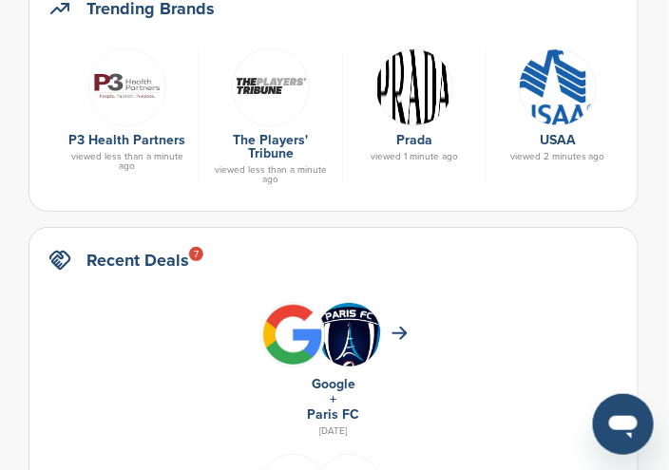
scroll to position [1065, 0]
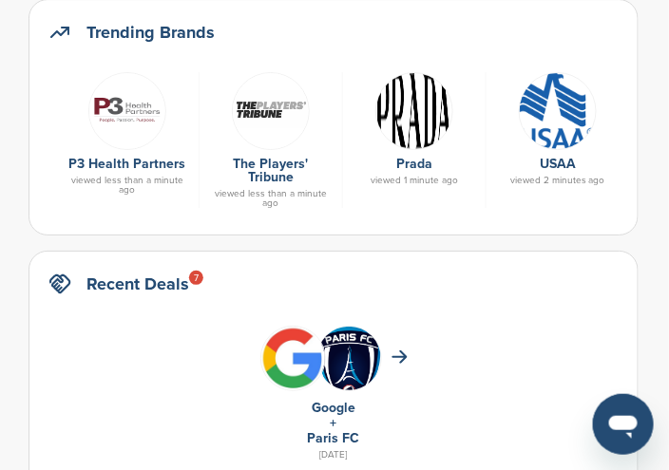
click at [272, 102] on img at bounding box center [271, 111] width 78 height 78
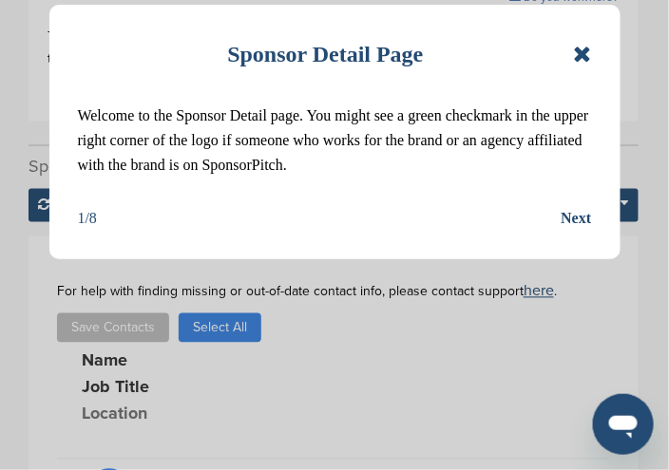
scroll to position [475, 0]
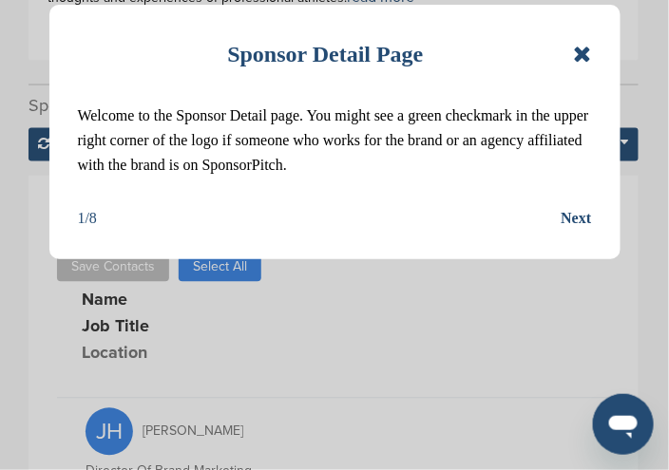
click at [583, 61] on icon at bounding box center [582, 54] width 18 height 23
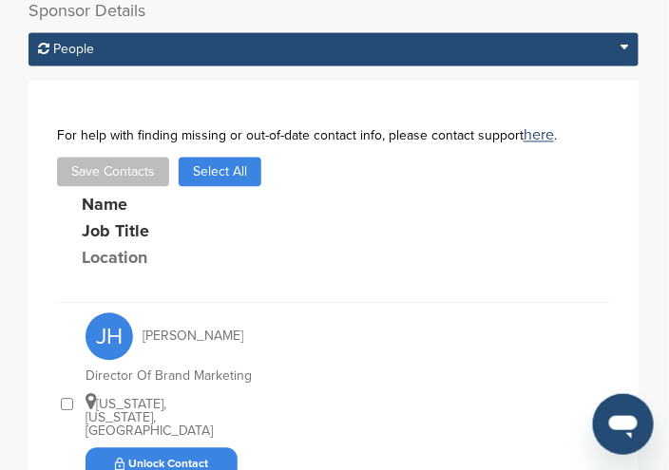
scroll to position [665, 0]
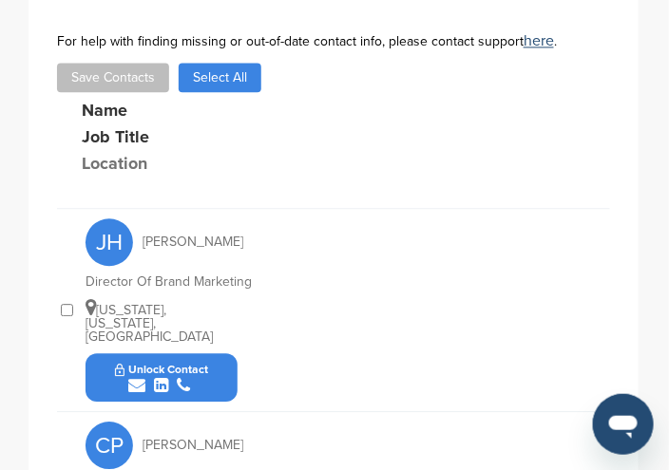
click at [140, 377] on icon "submit" at bounding box center [136, 385] width 17 height 17
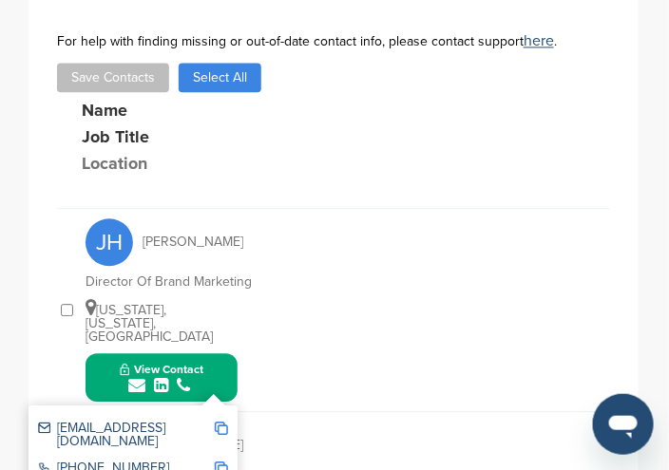
click at [218, 422] on img at bounding box center [221, 428] width 13 height 13
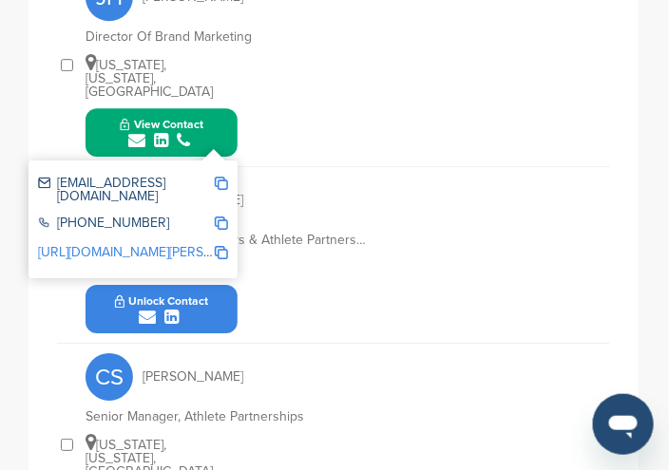
scroll to position [950, 0]
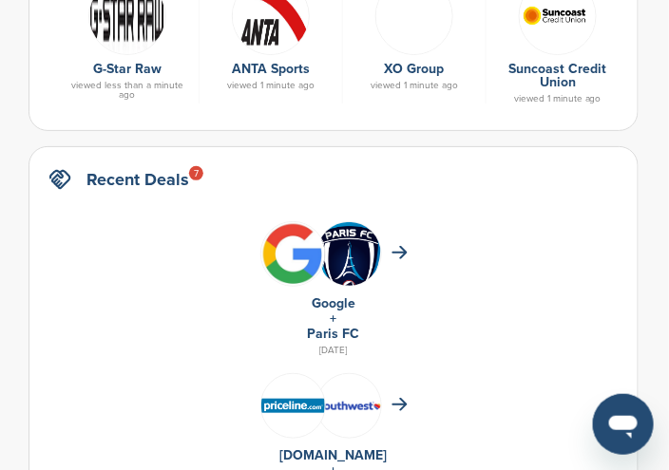
scroll to position [970, 0]
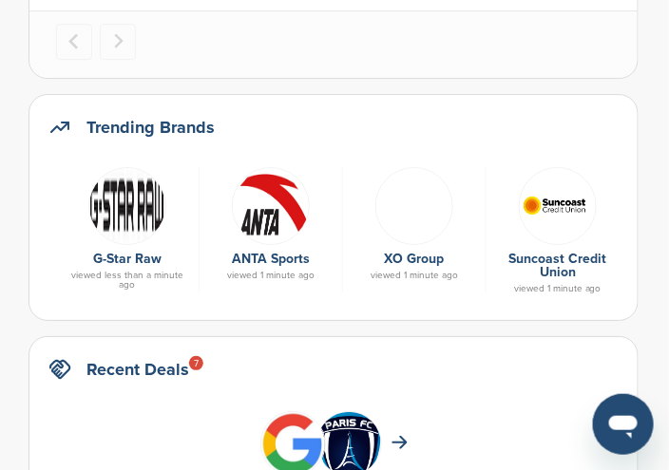
click at [251, 219] on img at bounding box center [271, 206] width 78 height 78
click at [251, 216] on img at bounding box center [271, 206] width 78 height 78
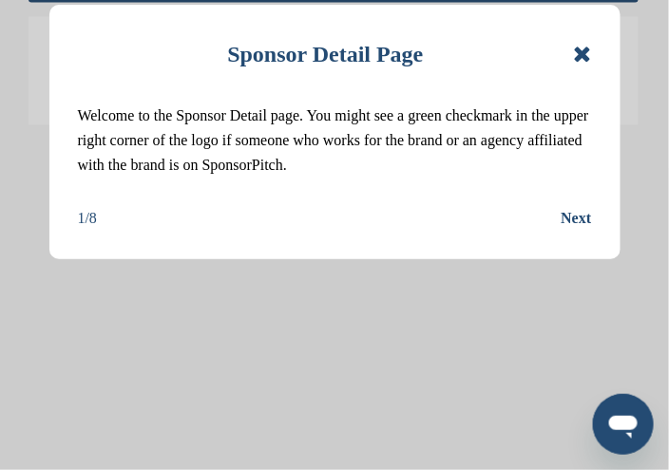
scroll to position [475, 0]
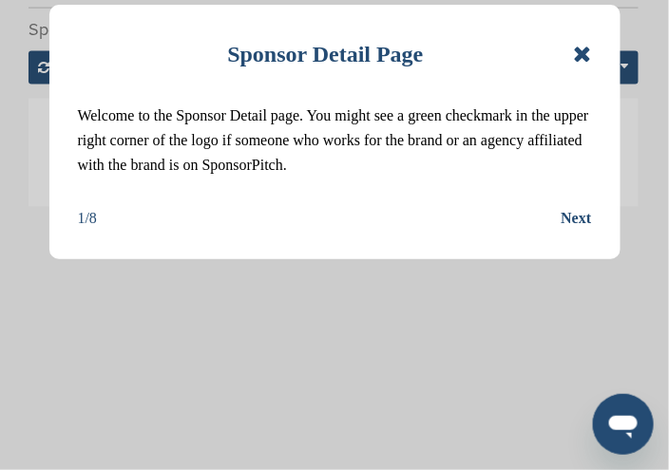
click at [571, 48] on div "Sponsor Detail Page" at bounding box center [335, 54] width 514 height 42
click at [576, 52] on icon at bounding box center [582, 54] width 18 height 23
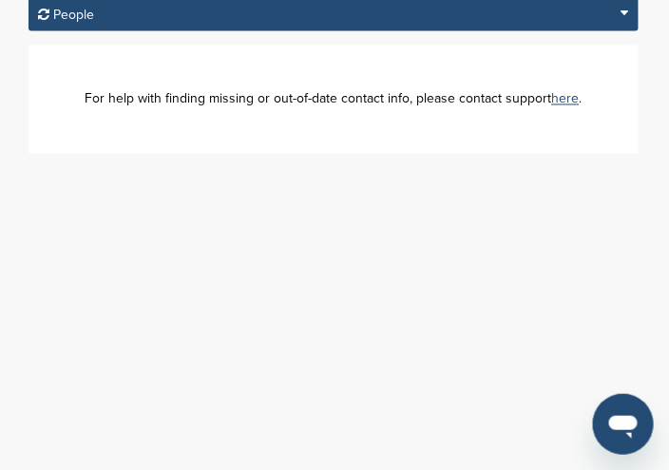
scroll to position [285, 0]
